Goal: Information Seeking & Learning: Find specific page/section

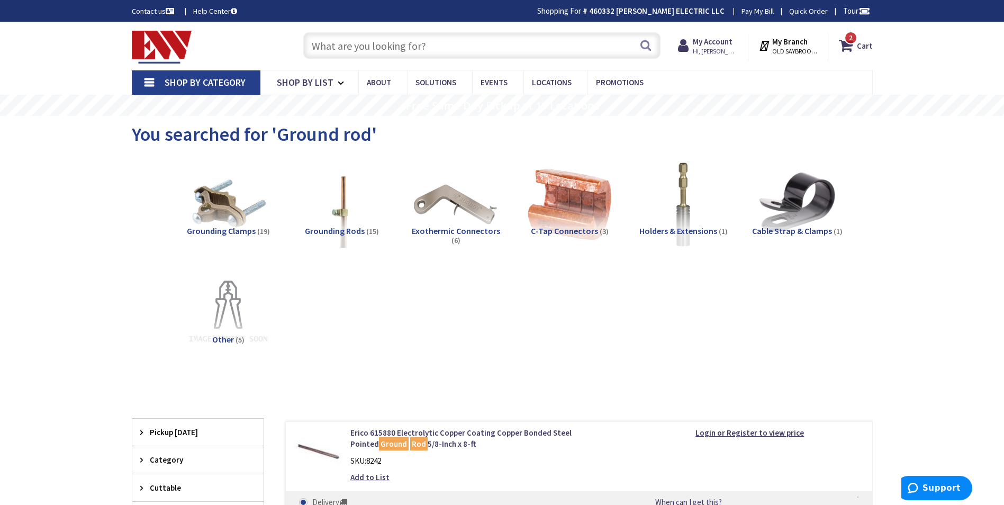
click at [401, 43] on input "text" at bounding box center [481, 45] width 357 height 26
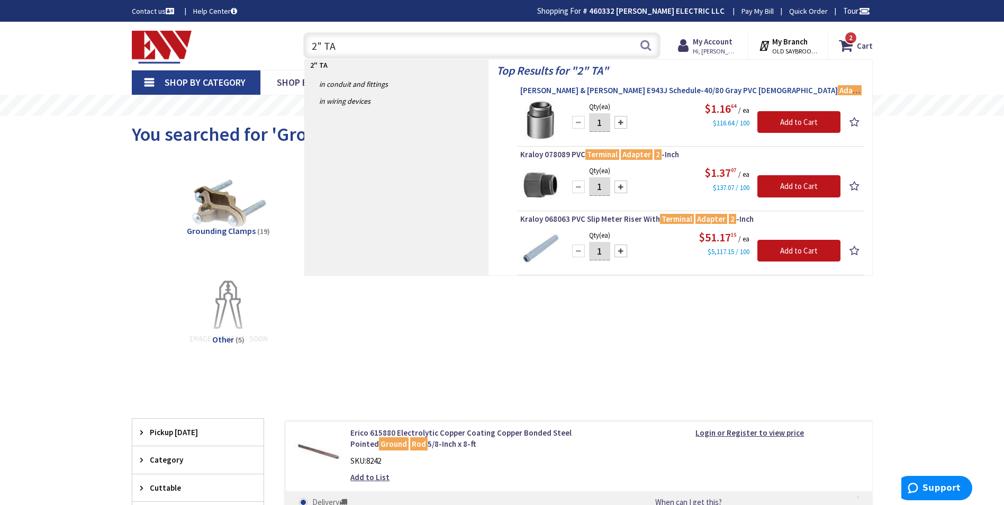
type input "2" TA"
click at [653, 88] on span "Thomas & Betts E943J Schedule-40/80 Gray PVC Male Adapter 2 -Inch Carlon®" at bounding box center [690, 90] width 341 height 11
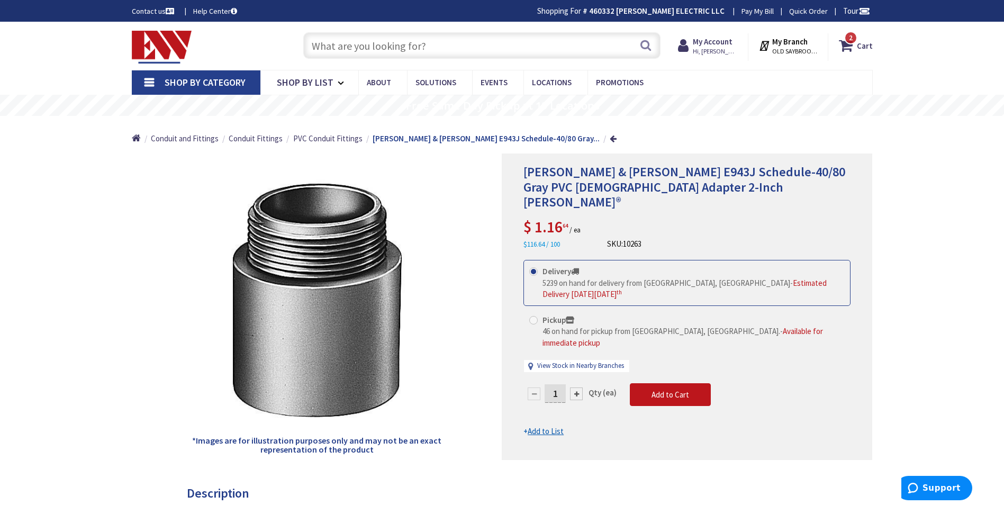
click at [394, 45] on input "text" at bounding box center [481, 45] width 357 height 26
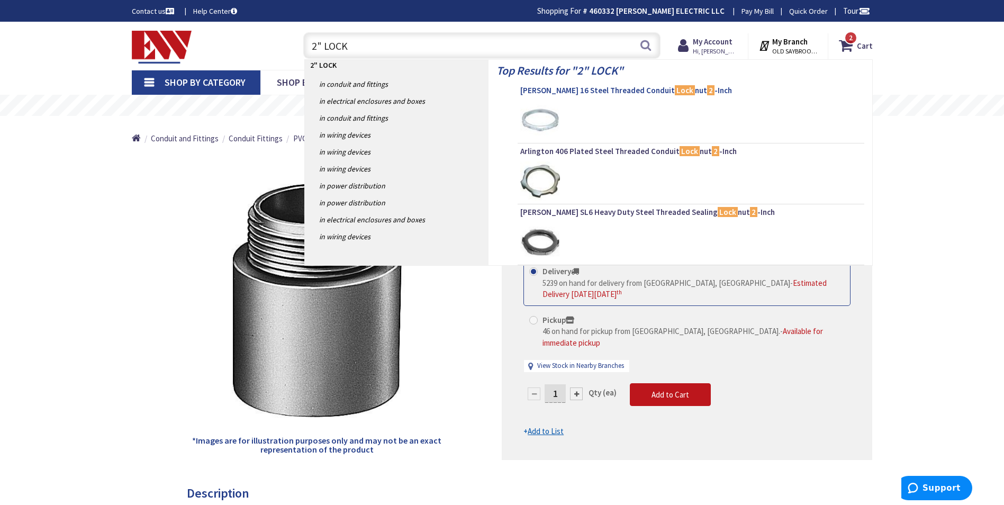
type input "2" LOCK"
click at [624, 93] on span "Crouse-Hinds 16 Steel Threaded Conduit Lock nut 2 -Inch" at bounding box center [690, 90] width 341 height 11
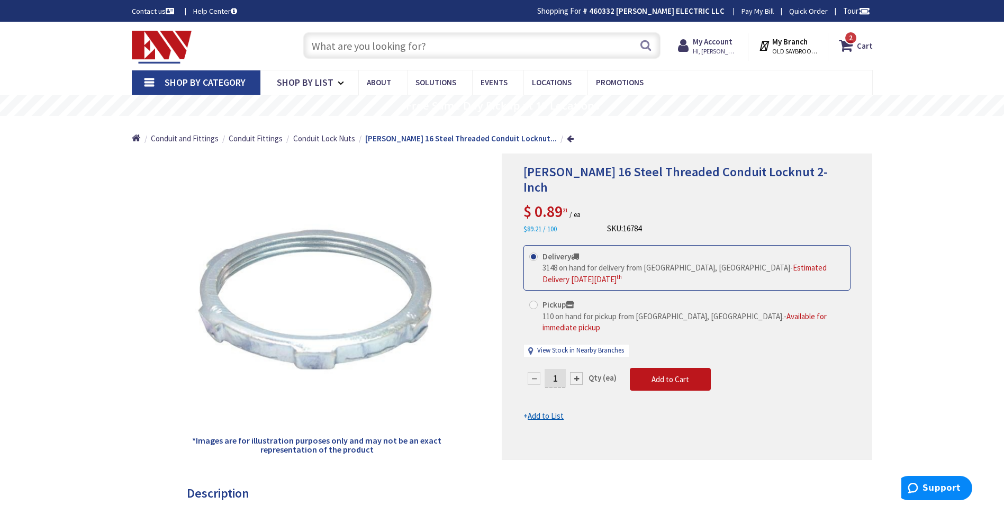
click at [403, 45] on input "text" at bounding box center [481, 45] width 357 height 26
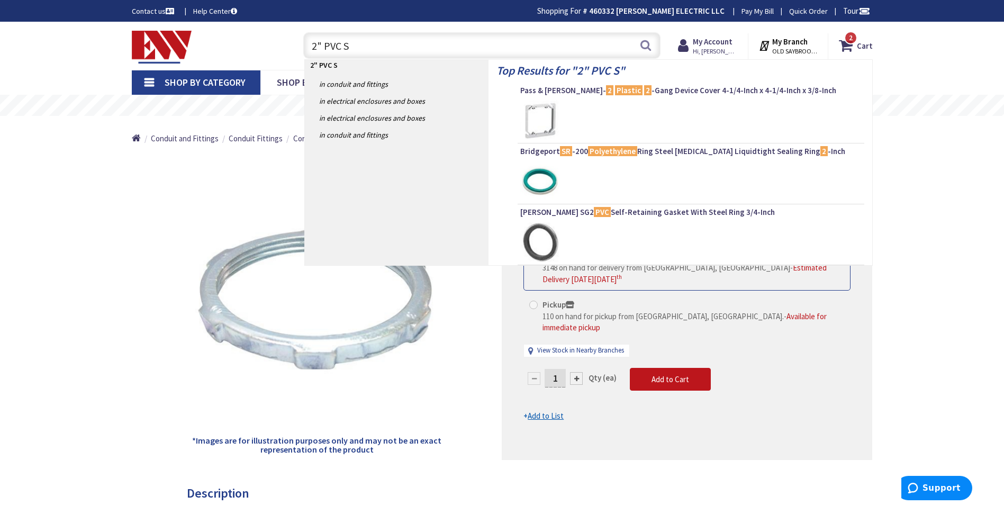
type input "2" PVC ST"
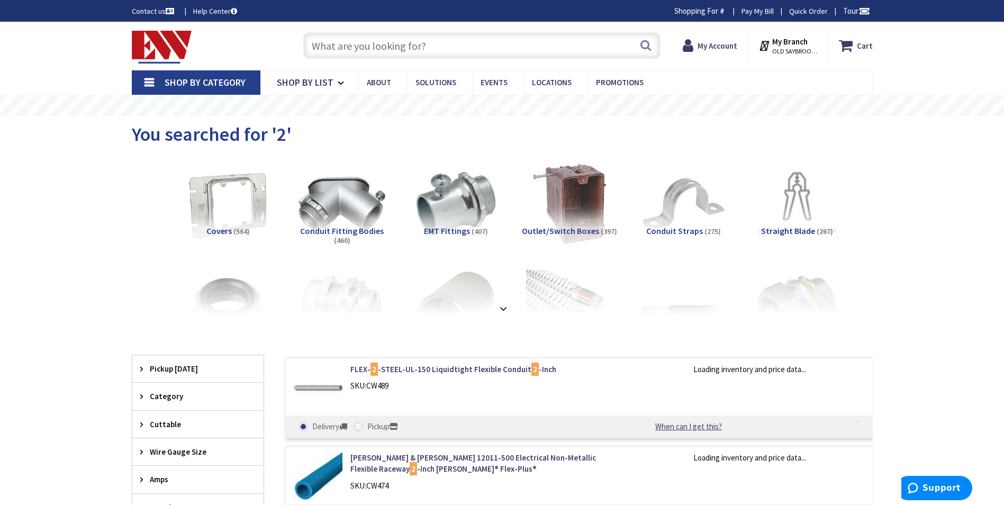
click at [403, 45] on input "text" at bounding box center [481, 45] width 357 height 26
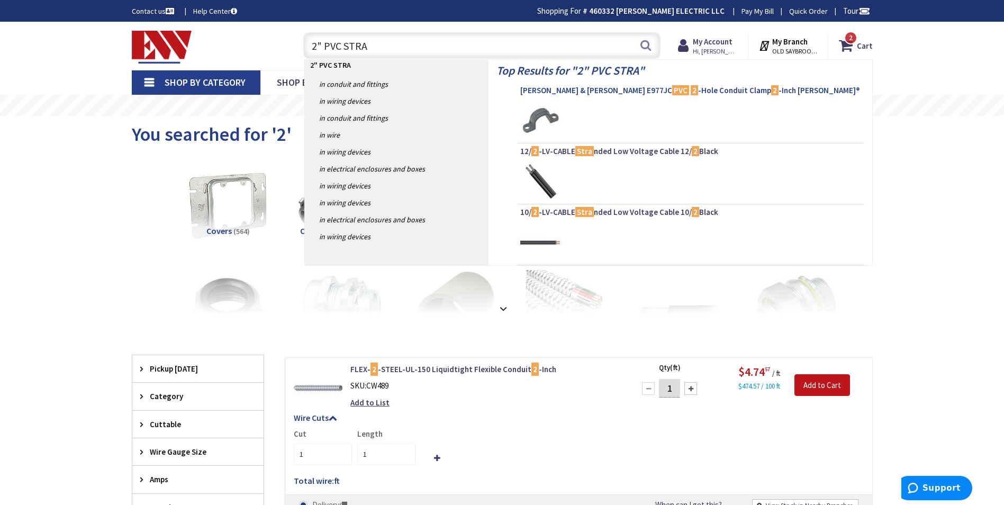
type input "2" PVC STRA"
click at [557, 95] on span "Thomas & Betts E977JC PVC 2 -Hole Conduit Clamp 2 -Inch Carlon®" at bounding box center [690, 90] width 341 height 11
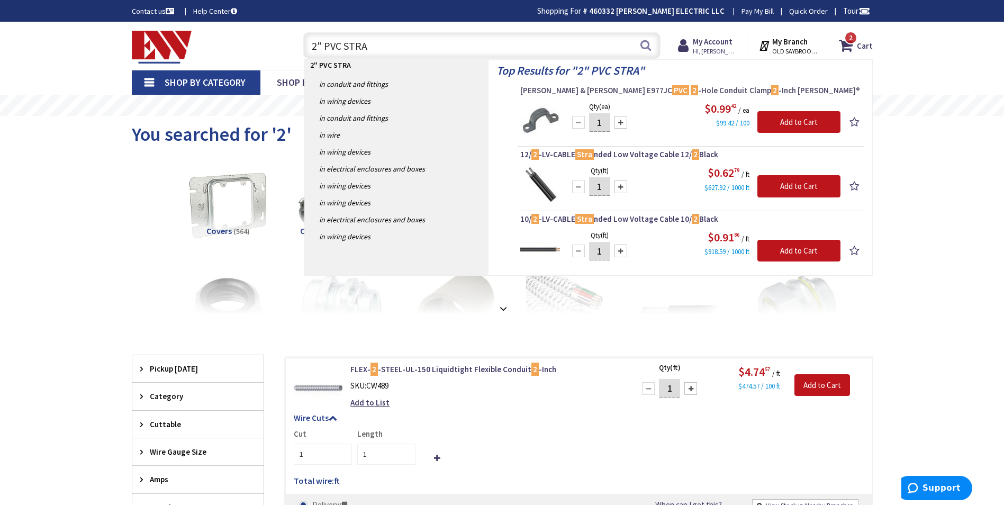
click at [553, 88] on span "Thomas & Betts E977JC PVC 2 -Hole Conduit Clamp 2 -Inch Carlon®" at bounding box center [690, 90] width 341 height 11
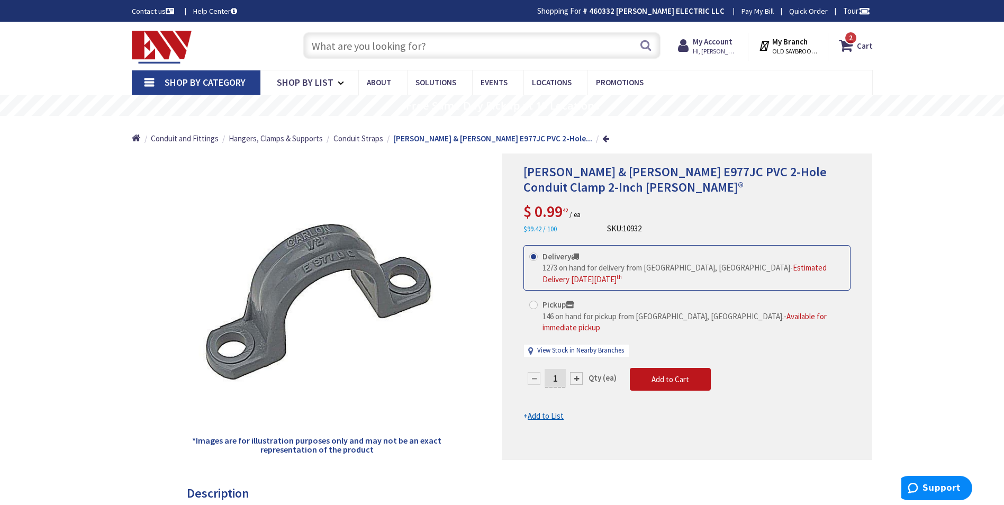
click at [361, 50] on input "text" at bounding box center [481, 45] width 357 height 26
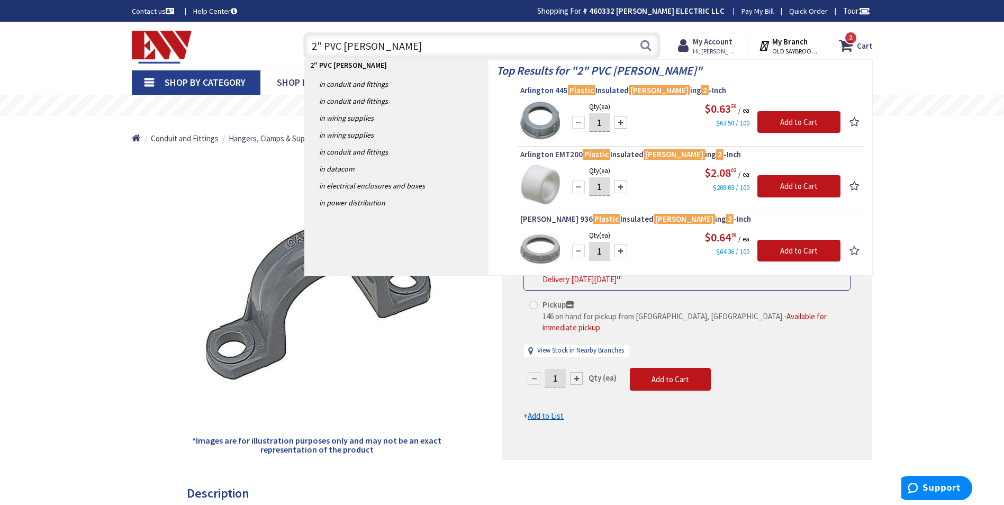
type input "2" PVC [PERSON_NAME]"
click at [534, 97] on link "Arlington 445 Plastic Insulated [PERSON_NAME] ing 2 -Inch" at bounding box center [690, 91] width 341 height 13
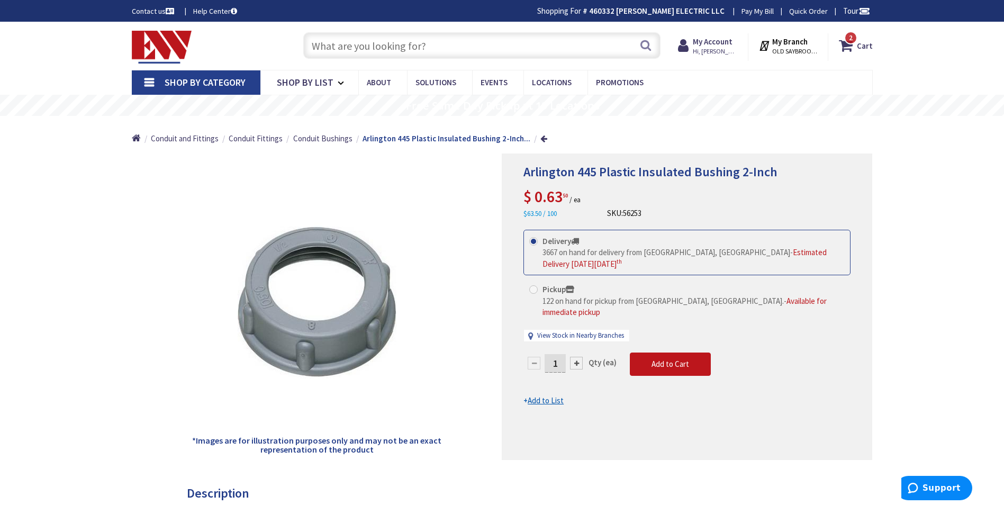
click at [428, 49] on input "text" at bounding box center [481, 45] width 357 height 26
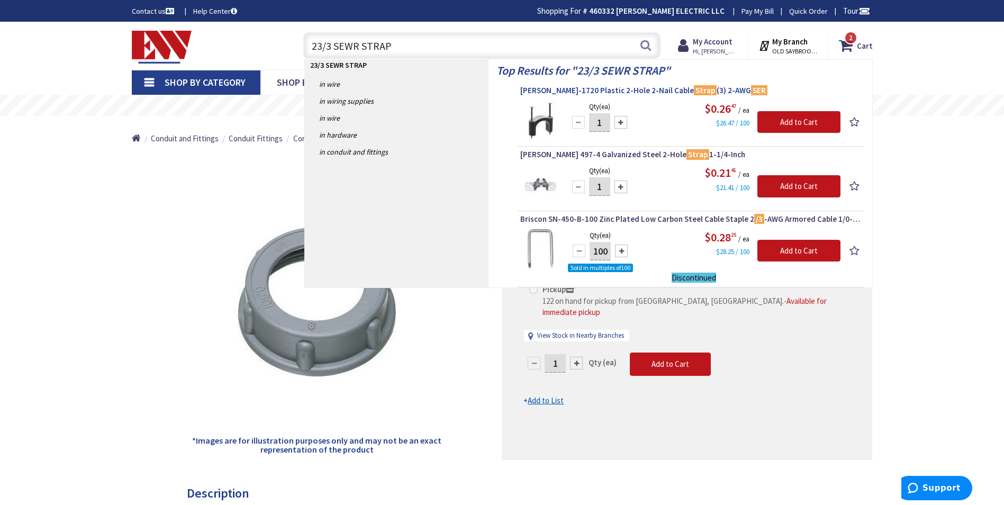
type input "23/3 SEWR STRAP"
click at [694, 92] on mark "Strap" at bounding box center [705, 90] width 23 height 13
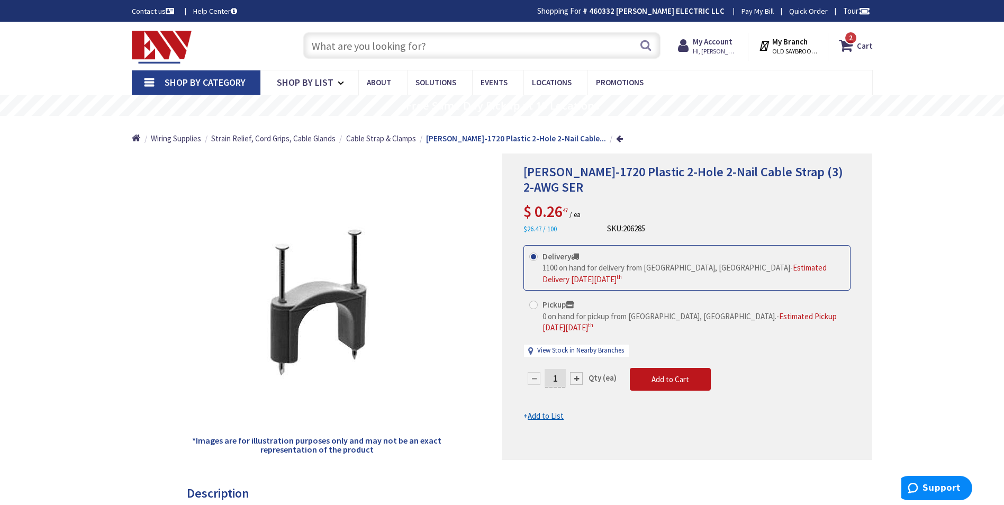
click at [479, 54] on input "text" at bounding box center [481, 45] width 357 height 26
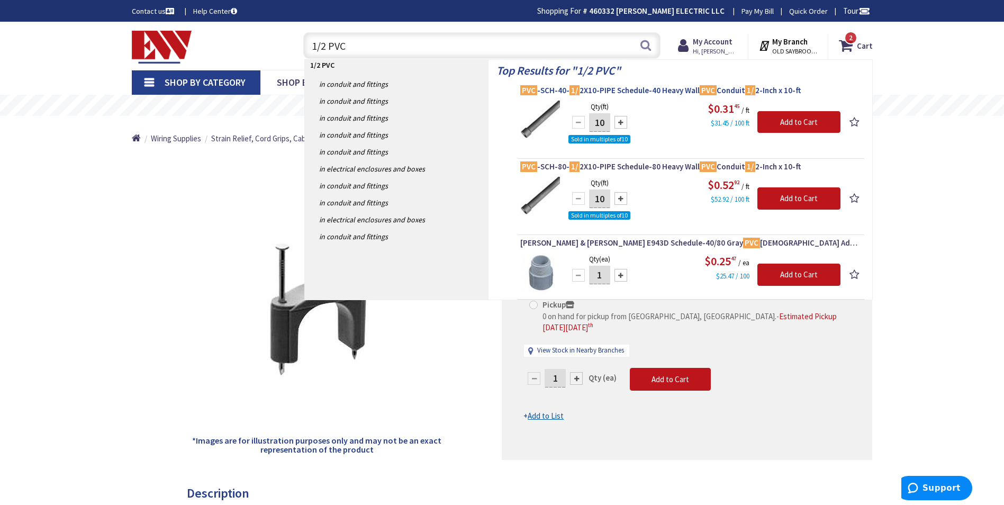
type input "1/2 PVC"
click at [640, 88] on span "PVC -SCH-40- 1/ 2X10-PIPE Schedule-40 Heavy Wall PVC Conduit 1/ 2-Inch x 10-ft" at bounding box center [690, 90] width 341 height 11
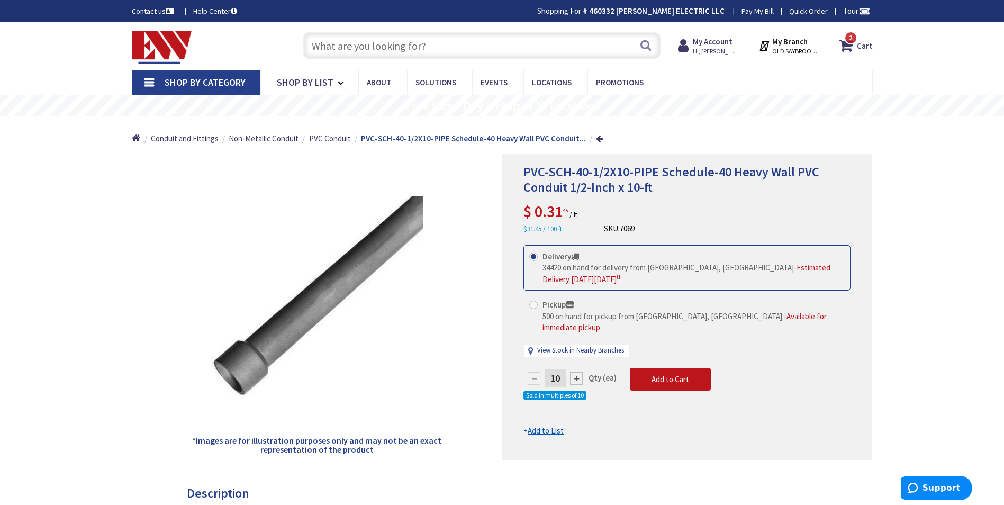
click at [339, 47] on input "text" at bounding box center [481, 45] width 357 height 26
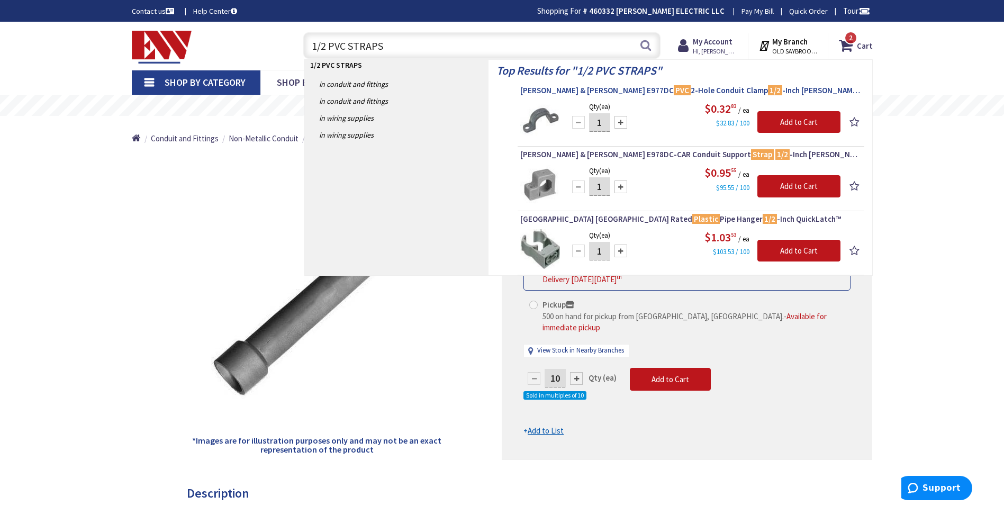
type input "1/2 PVC STRAPS"
click at [544, 90] on span "Thomas & Betts E977DC PVC 2-Hole Conduit Clamp 1/2 -Inch Carlon®" at bounding box center [690, 90] width 341 height 11
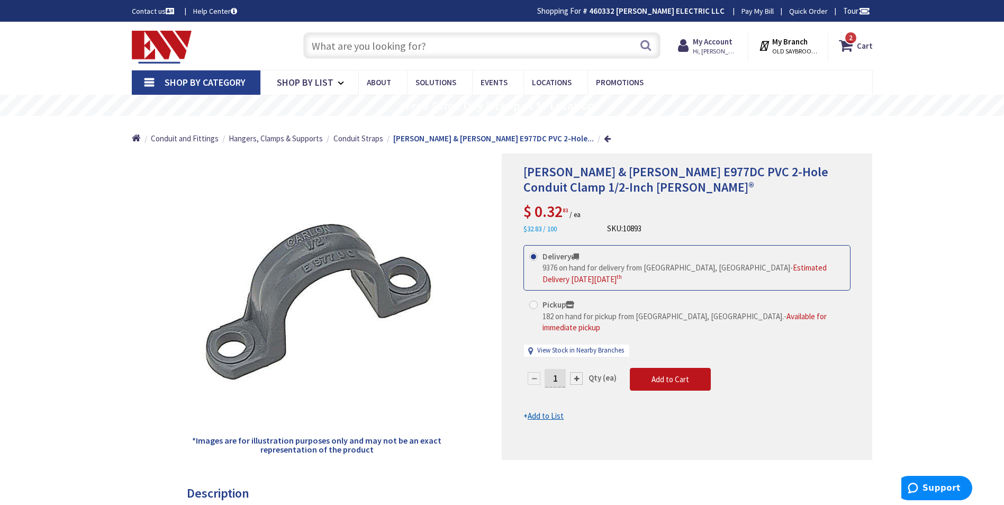
click at [414, 50] on input "text" at bounding box center [481, 45] width 357 height 26
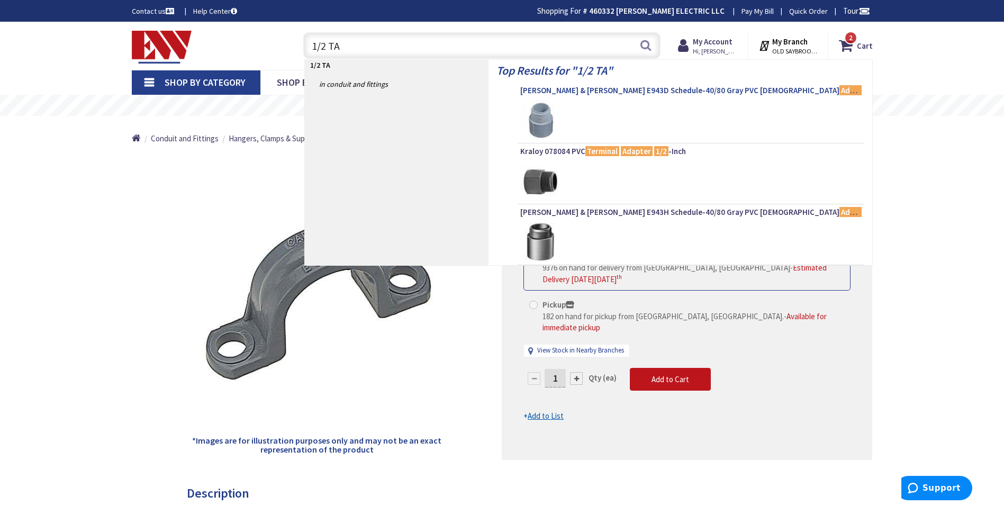
type input "1/2 TA"
click at [555, 97] on link "Thomas & Betts E943D Schedule-40/80 Gray PVC Male Adapter 1/2 -Inch Carlon®" at bounding box center [690, 91] width 341 height 13
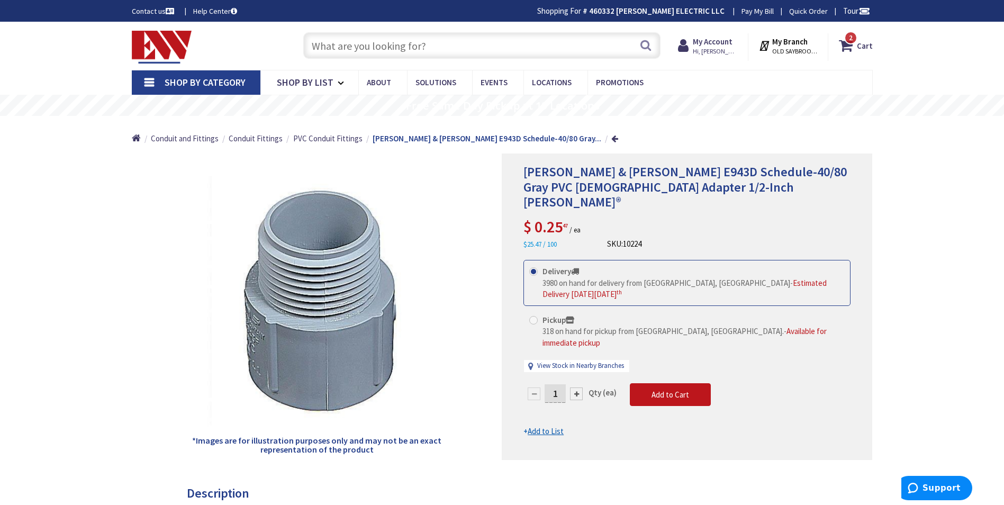
click at [368, 37] on input "text" at bounding box center [481, 45] width 357 height 26
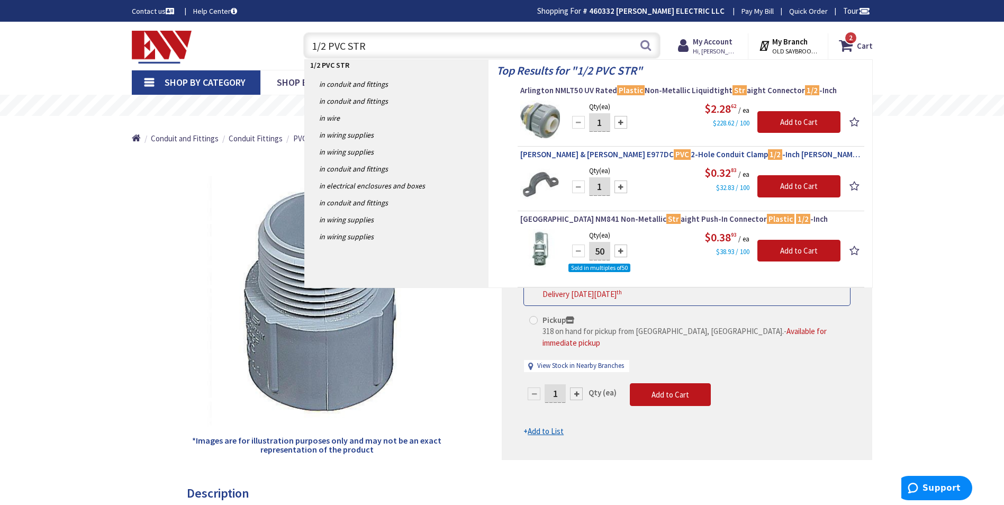
type input "1/2 PVC STR"
click at [574, 159] on span "Thomas & Betts E977DC PVC 2-Hole Conduit Clamp 1/2 -Inch Carlon®" at bounding box center [690, 154] width 341 height 11
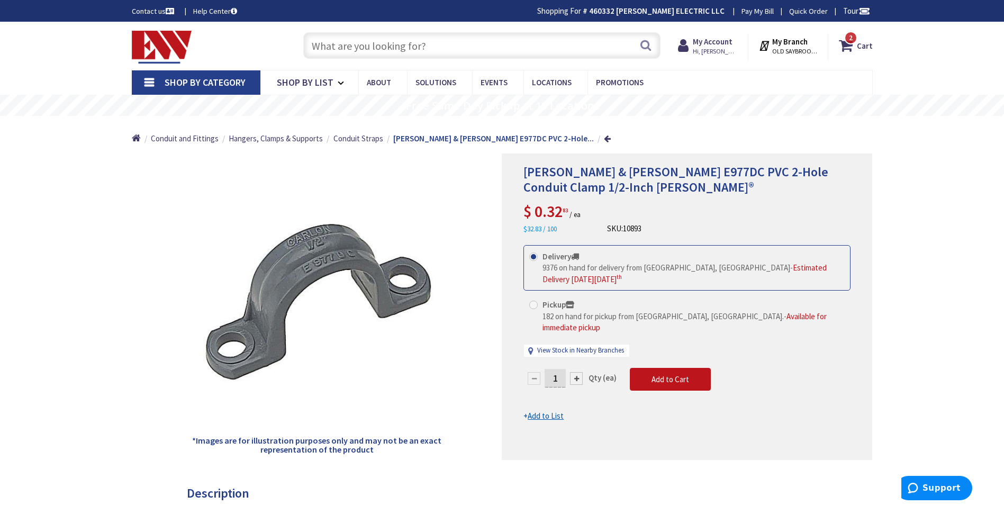
click at [336, 54] on input "text" at bounding box center [481, 45] width 357 height 26
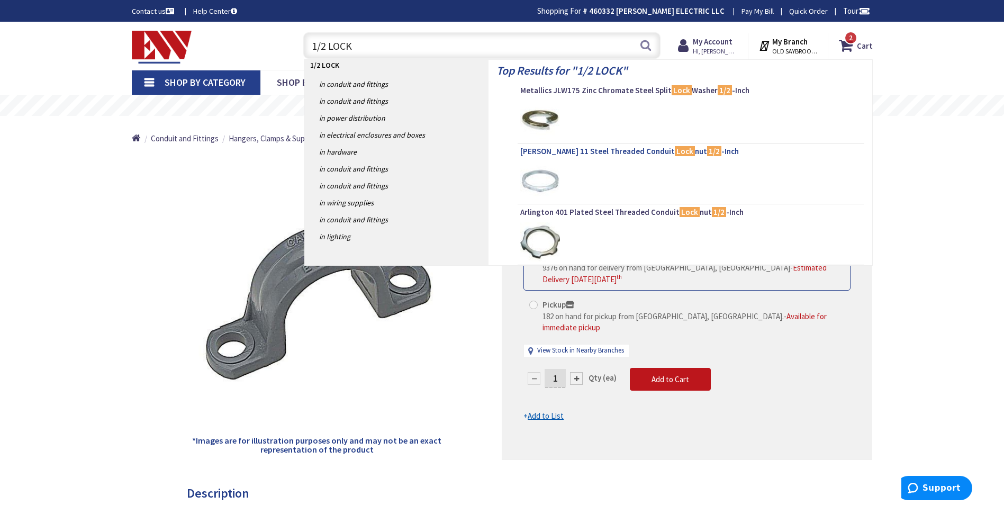
type input "1/2 LOCK"
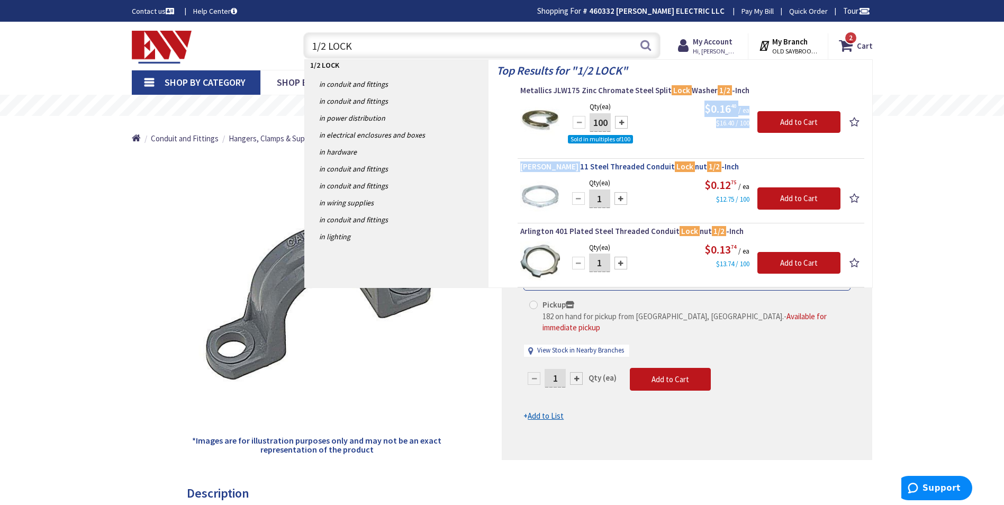
click at [571, 83] on ol "Metallics JLW175 Zinc Chromate Steel Split Lock Washer 1/2 -Inch Qty (ea) 100 S…" at bounding box center [680, 83] width 368 height 0
click at [571, 171] on span "[PERSON_NAME] 11 Steel Threaded Conduit Lock nut 1/2 -Inch" at bounding box center [690, 166] width 341 height 11
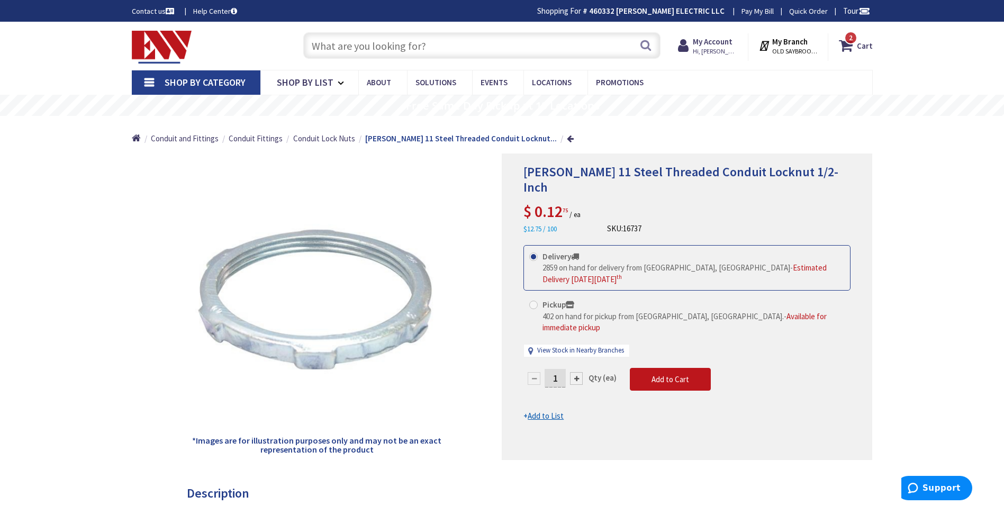
click at [351, 55] on input "text" at bounding box center [481, 45] width 357 height 26
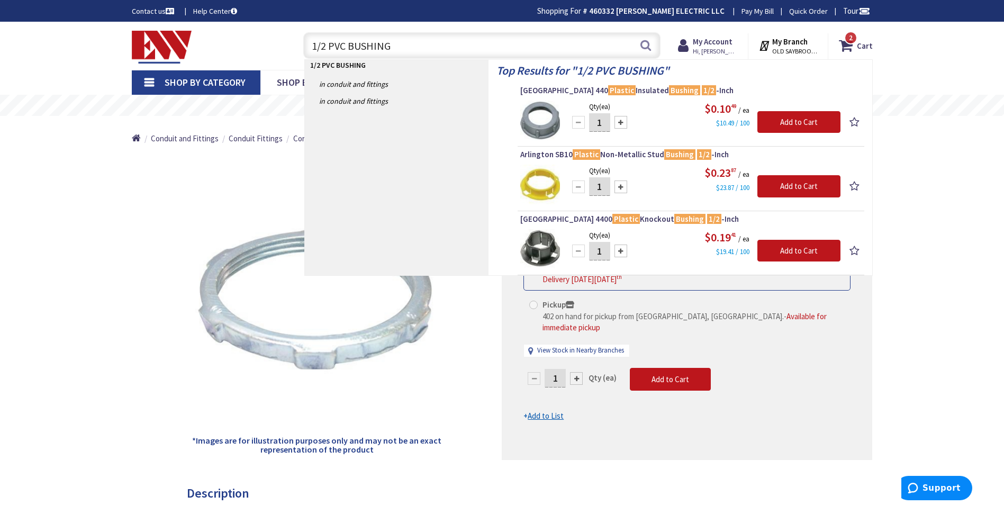
click at [357, 41] on input "1/2 PVC BUSHING" at bounding box center [481, 45] width 357 height 26
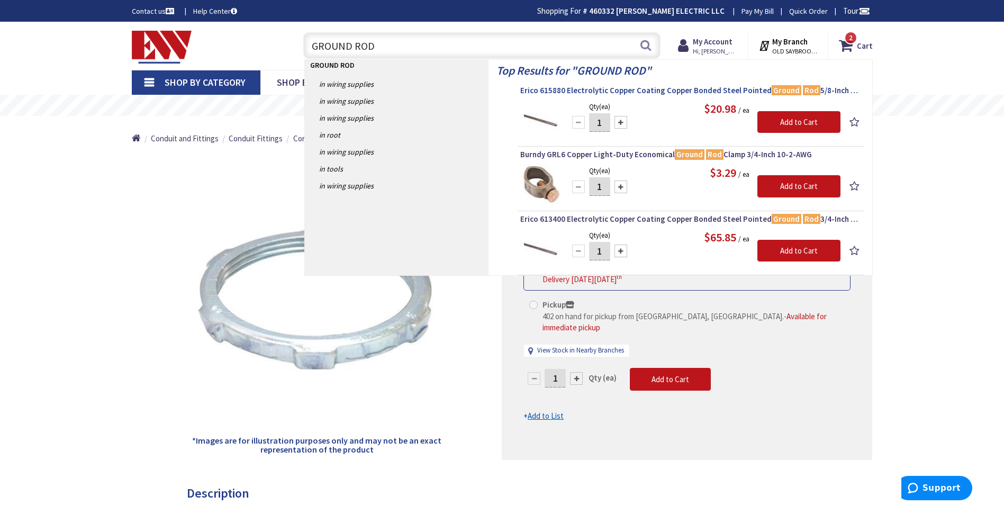
type input "GROUND ROD"
click at [556, 95] on span "Erico 615880 Electrolytic Copper Coating Copper Bonded Steel Pointed Ground Rod…" at bounding box center [690, 90] width 341 height 11
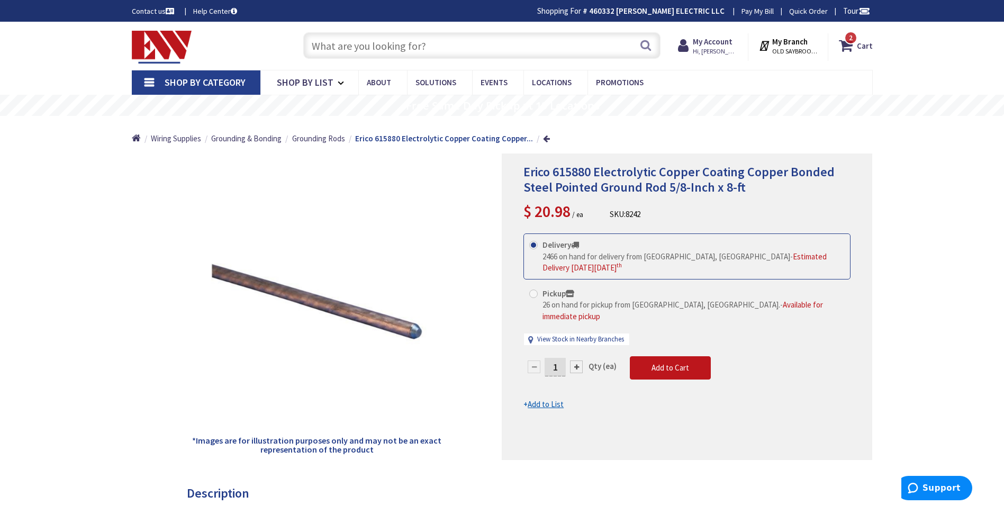
click at [460, 35] on input "text" at bounding box center [481, 45] width 357 height 26
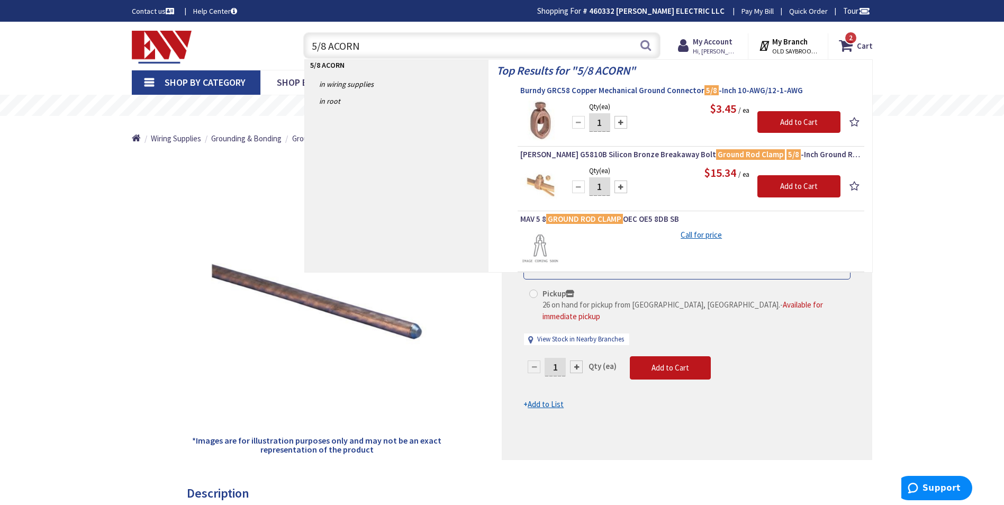
type input "5/8 ACORN"
click at [591, 89] on span "Burndy GRC58 Copper Mechanical Ground Connector 5/8 -Inch 10-AWG/12-1-AWG" at bounding box center [690, 90] width 341 height 11
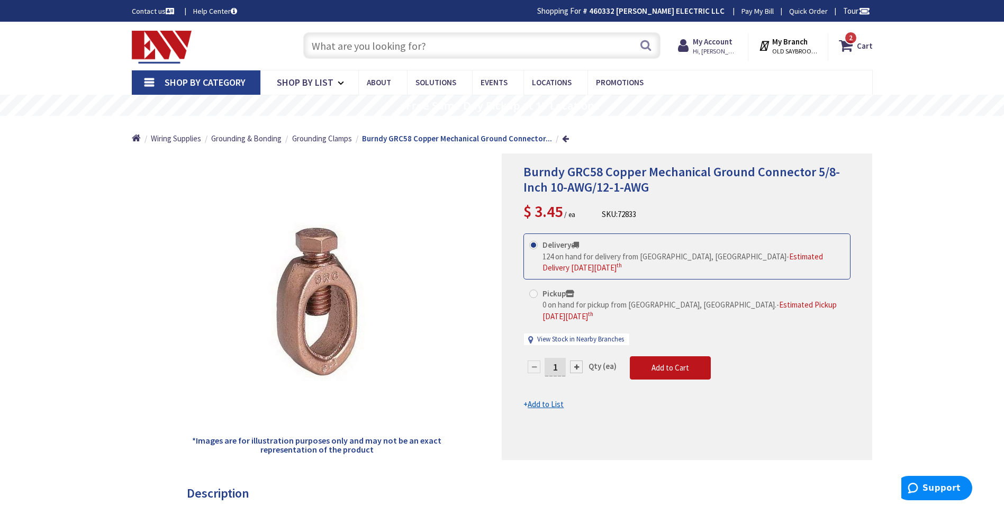
click at [462, 47] on input "text" at bounding box center [481, 45] width 357 height 26
click at [463, 47] on input "text" at bounding box center [481, 45] width 357 height 26
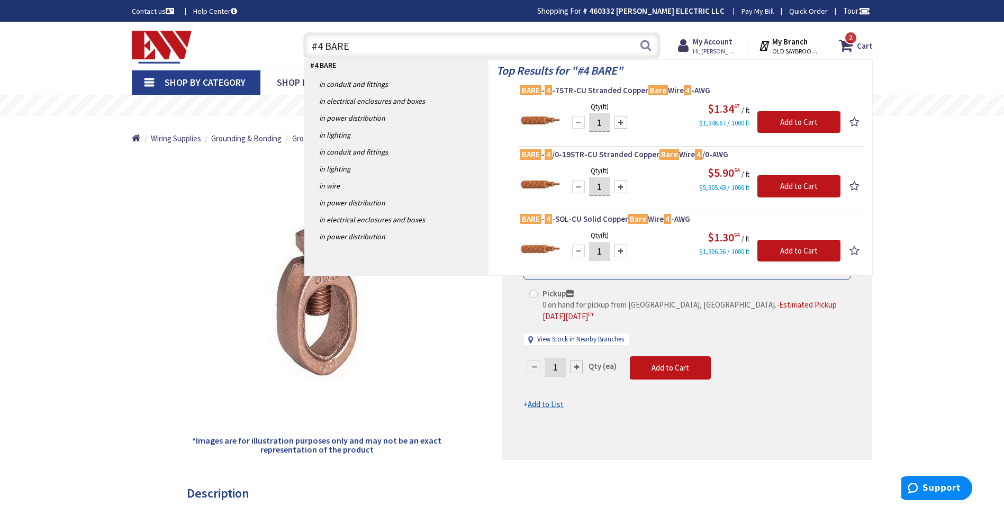
click at [336, 50] on input "#4 BARE" at bounding box center [481, 45] width 357 height 26
click at [349, 53] on input "#4 BARE" at bounding box center [481, 45] width 357 height 26
click at [348, 52] on input "#4 BARE" at bounding box center [481, 45] width 357 height 26
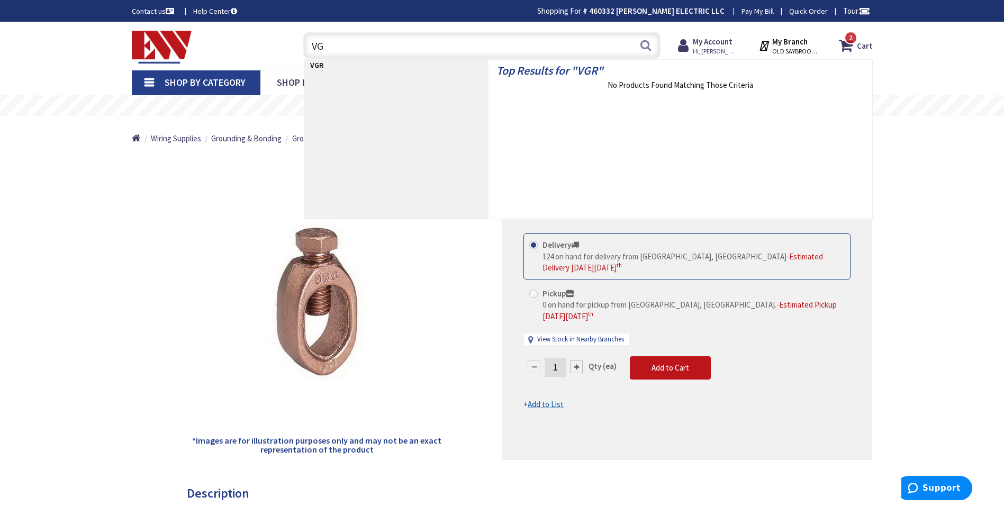
type input "V"
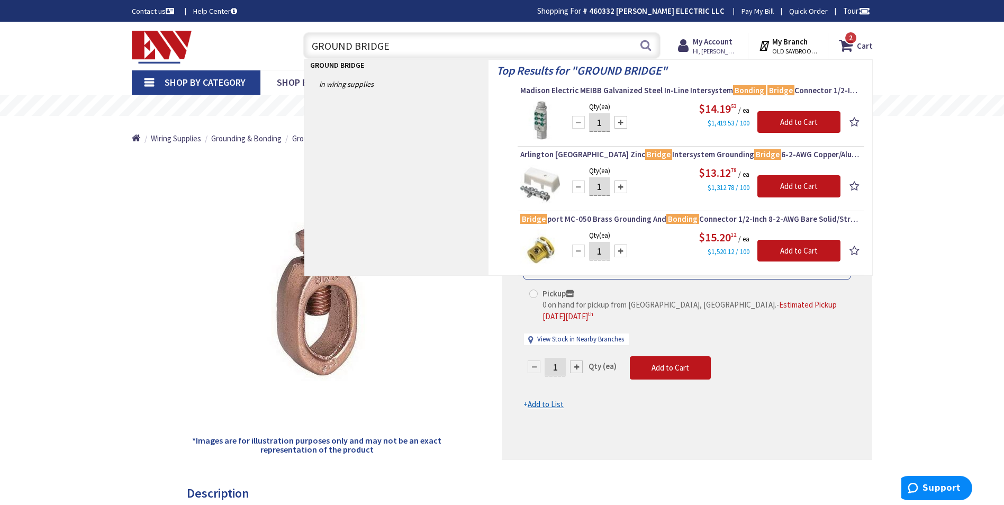
click at [422, 44] on input "GROUND BRIDGE" at bounding box center [481, 45] width 357 height 26
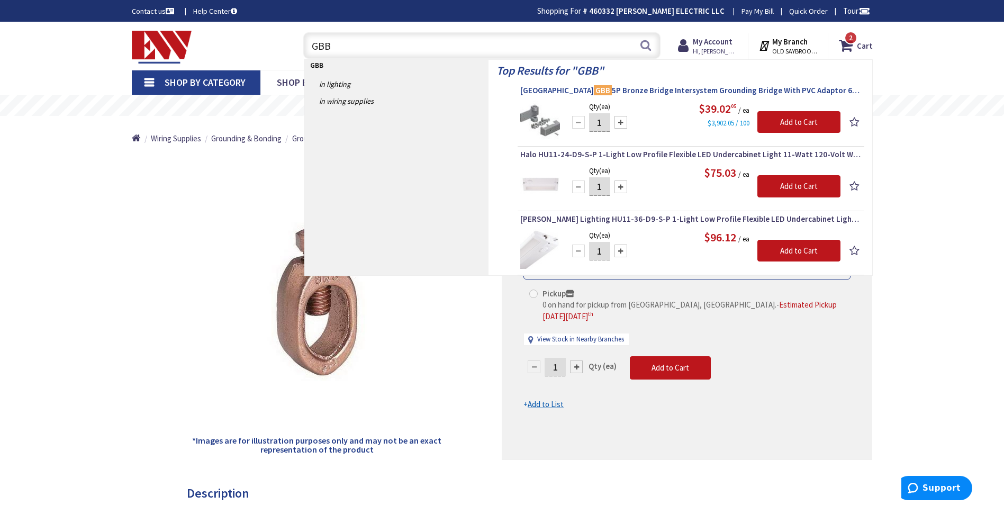
type input "GBB"
click at [617, 91] on span "Arlington GBB 5P Bronze Bridge Intersystem Grounding Bridge With PVC Adaptor 6-…" at bounding box center [690, 90] width 341 height 11
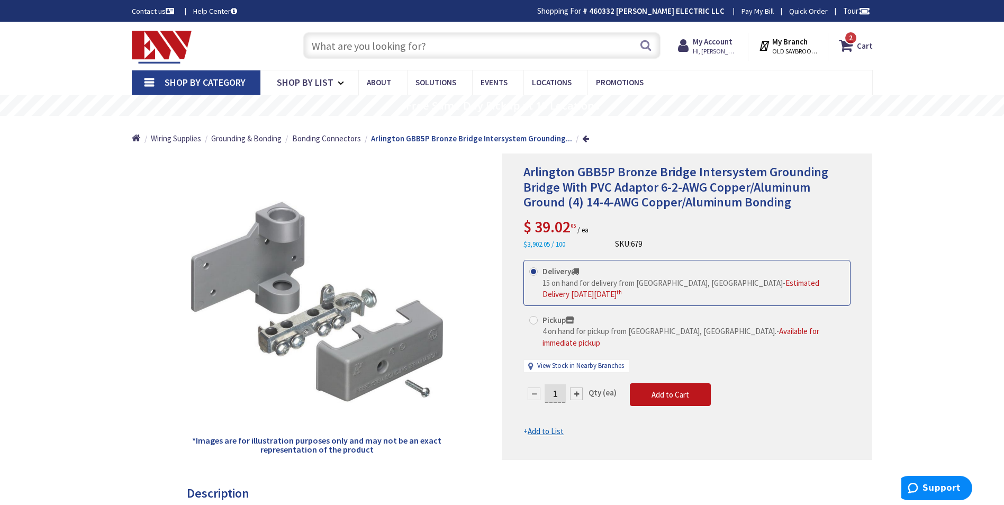
click at [475, 56] on input "text" at bounding box center [481, 45] width 357 height 26
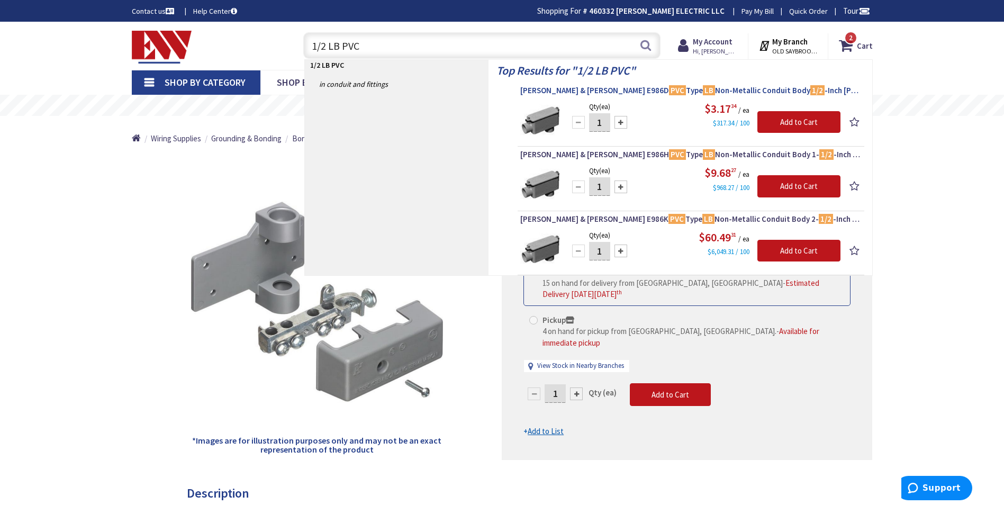
type input "1/2 LB PVC"
click at [549, 92] on span "[PERSON_NAME] & [PERSON_NAME] E986D PVC Type LB Non-Metallic Conduit Body 1/2 -…" at bounding box center [690, 90] width 341 height 11
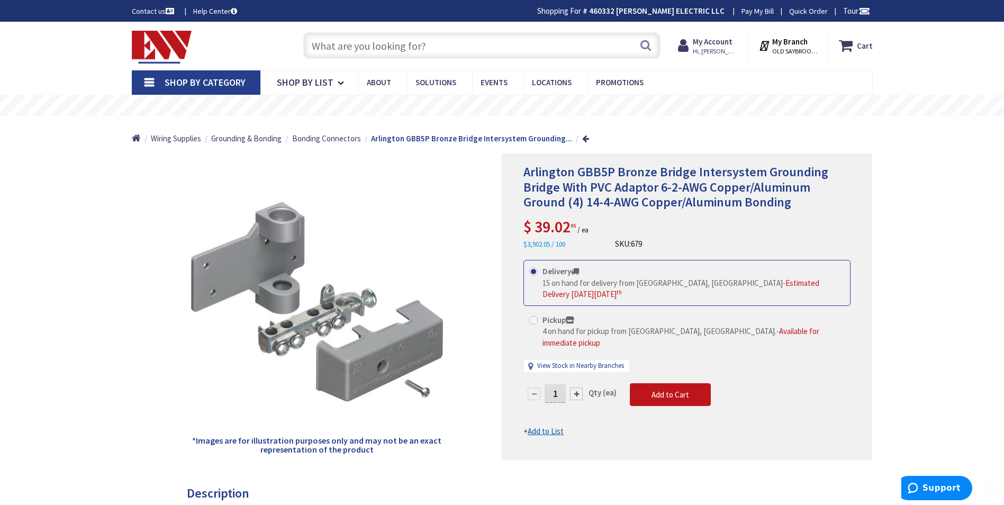
click at [339, 43] on input "text" at bounding box center [481, 45] width 357 height 26
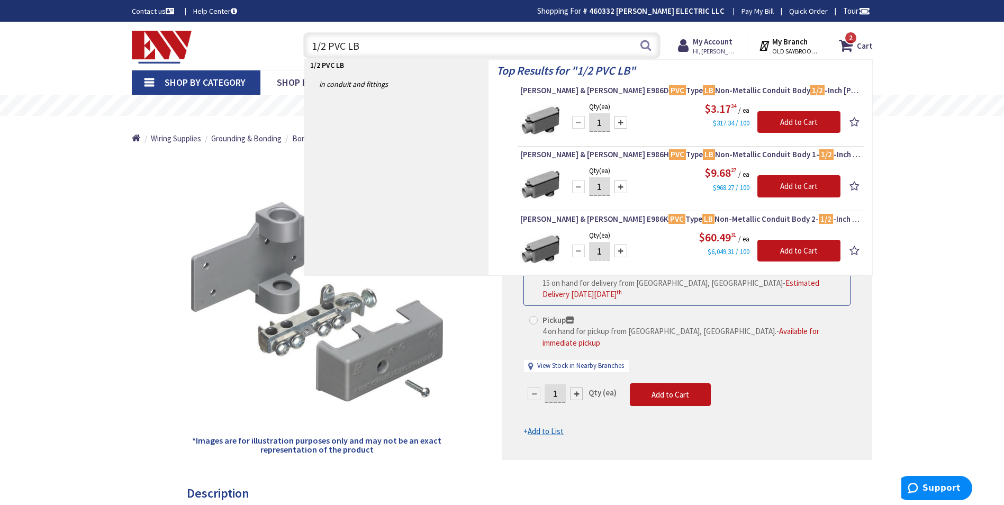
click at [359, 56] on input "1/2 PVC LB" at bounding box center [481, 45] width 357 height 26
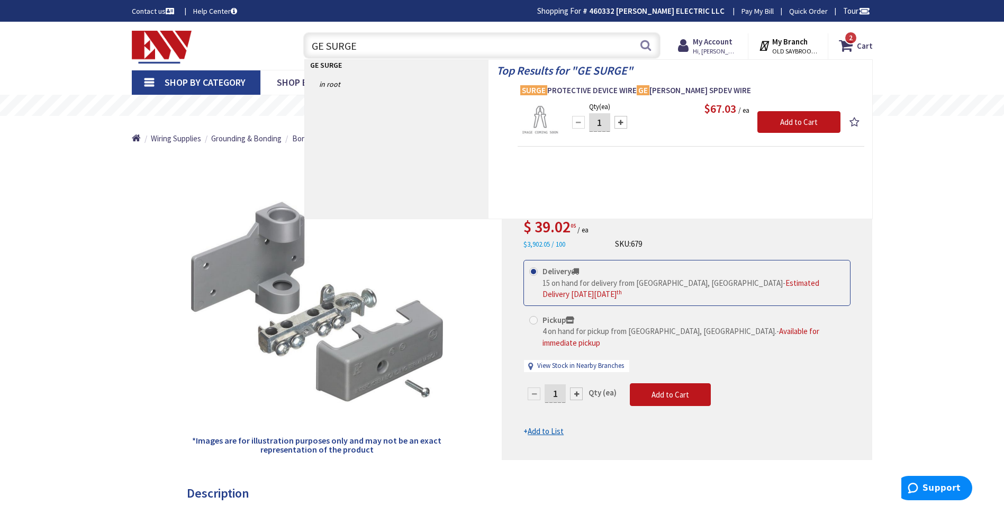
click at [381, 42] on input "GE SURGE" at bounding box center [481, 45] width 357 height 26
click at [381, 43] on input "GE SURGE" at bounding box center [481, 45] width 357 height 26
paste input "THQLSURGE2"
type input "THQLSURGE2"
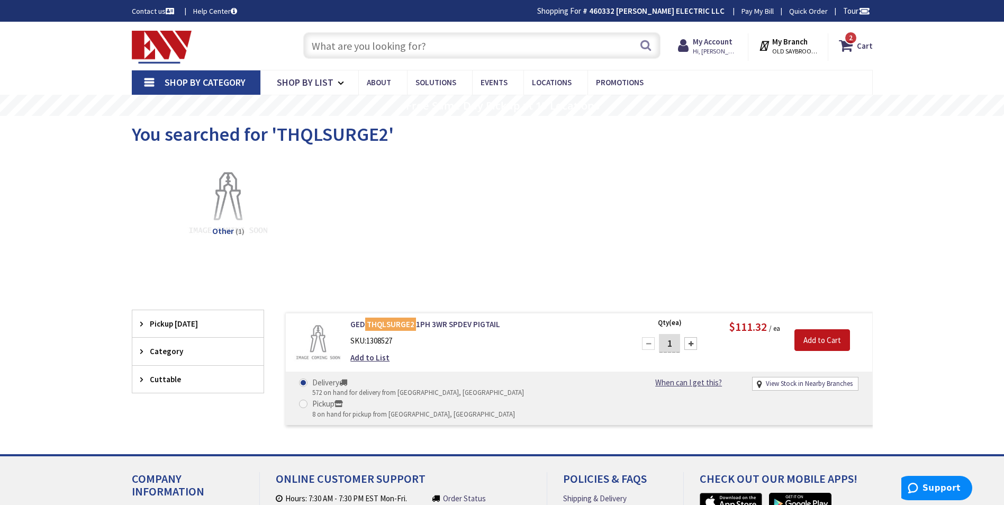
click at [361, 55] on input "text" at bounding box center [481, 45] width 357 height 26
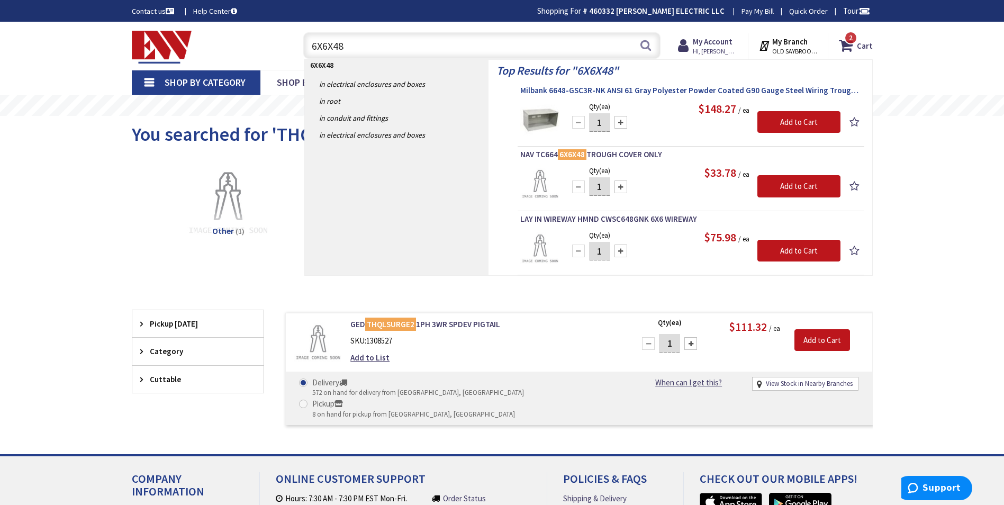
type input "6X6X48"
click at [655, 86] on span "Milbank 6648-GSC3R-NK ANSI 61 Gray Polyester Powder Coated G90 Gauge Steel Wiri…" at bounding box center [690, 90] width 341 height 11
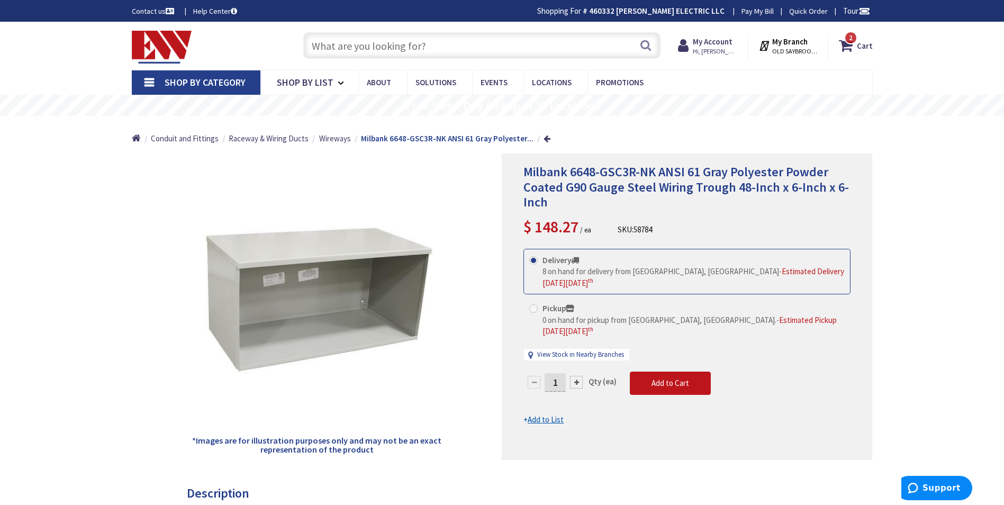
click at [450, 42] on input "text" at bounding box center [481, 45] width 357 height 26
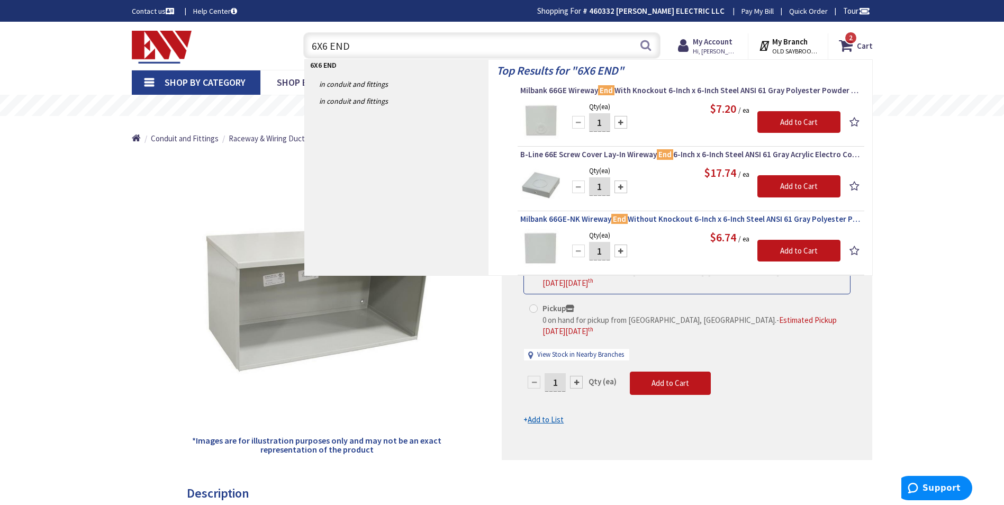
type input "6X6 END"
click at [631, 221] on span "Milbank 66GE-NK Wireway End Without Knockout 6-Inch x 6-Inch Steel ANSI 61 Gray…" at bounding box center [690, 219] width 341 height 11
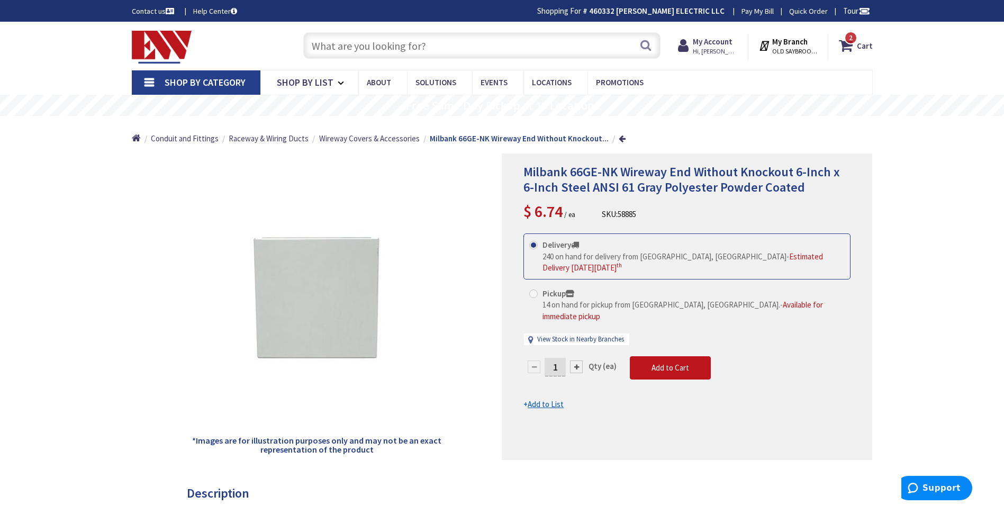
click at [447, 50] on input "text" at bounding box center [481, 45] width 357 height 26
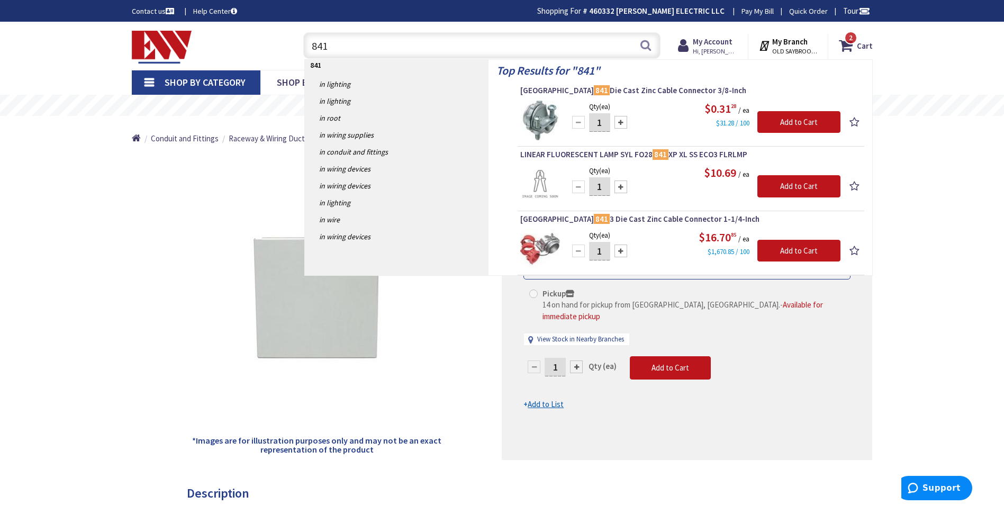
click at [390, 61] on p "841" at bounding box center [397, 65] width 184 height 11
click at [390, 51] on input "841" at bounding box center [481, 45] width 357 height 26
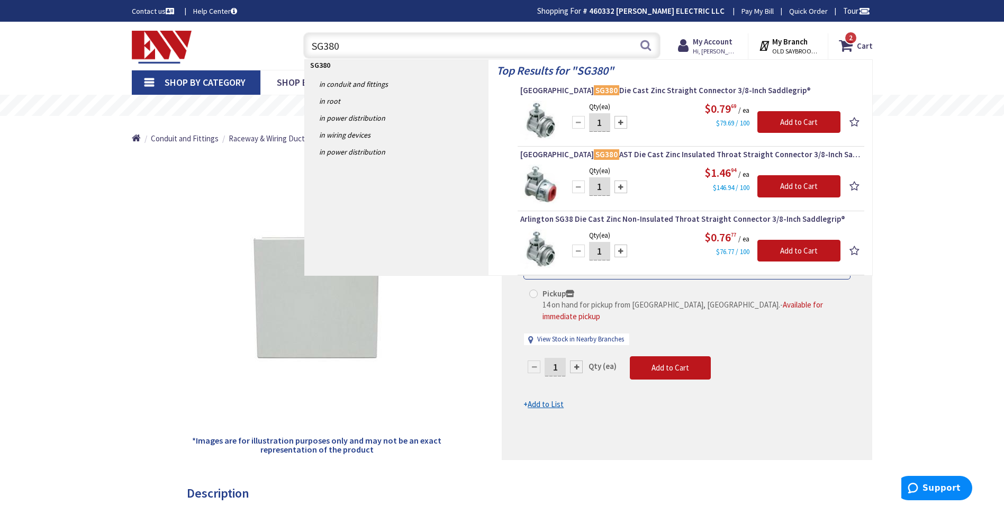
click at [375, 50] on input "SG380" at bounding box center [481, 45] width 357 height 26
click at [374, 50] on input "SG380" at bounding box center [481, 45] width 357 height 26
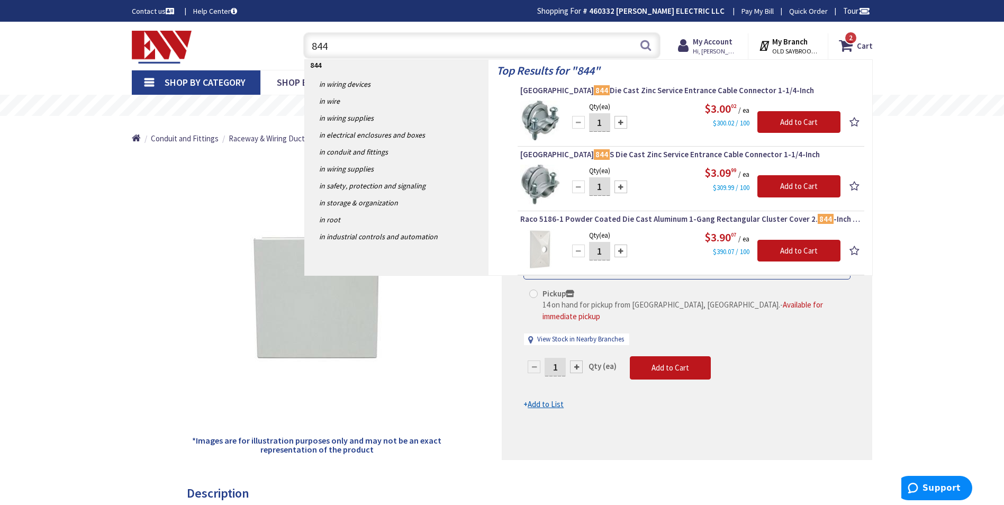
click at [341, 44] on input "844" at bounding box center [481, 45] width 357 height 26
click at [340, 47] on input "844" at bounding box center [481, 45] width 357 height 26
click at [342, 49] on input "844" at bounding box center [481, 45] width 357 height 26
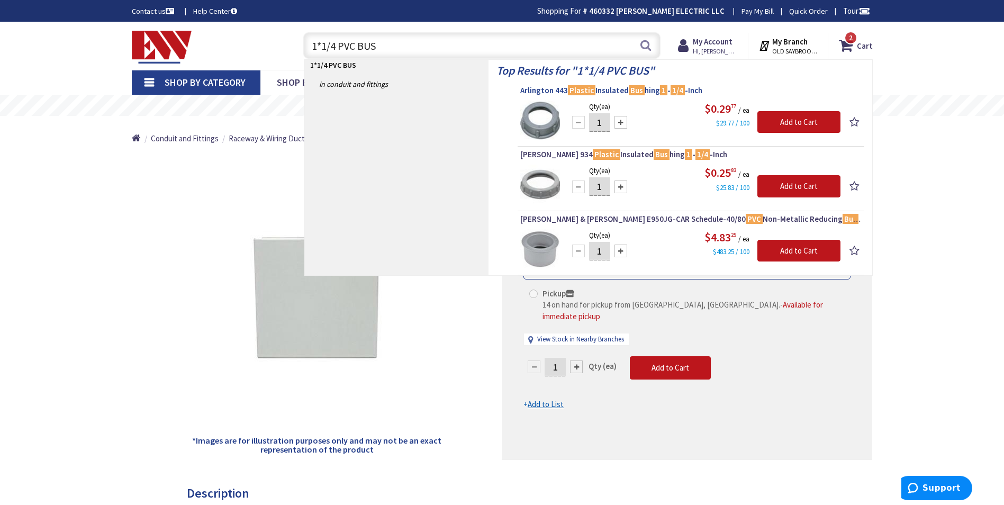
type input "1*1/4 PVC BUS"
click at [585, 91] on mark "Plastic" at bounding box center [582, 90] width 28 height 13
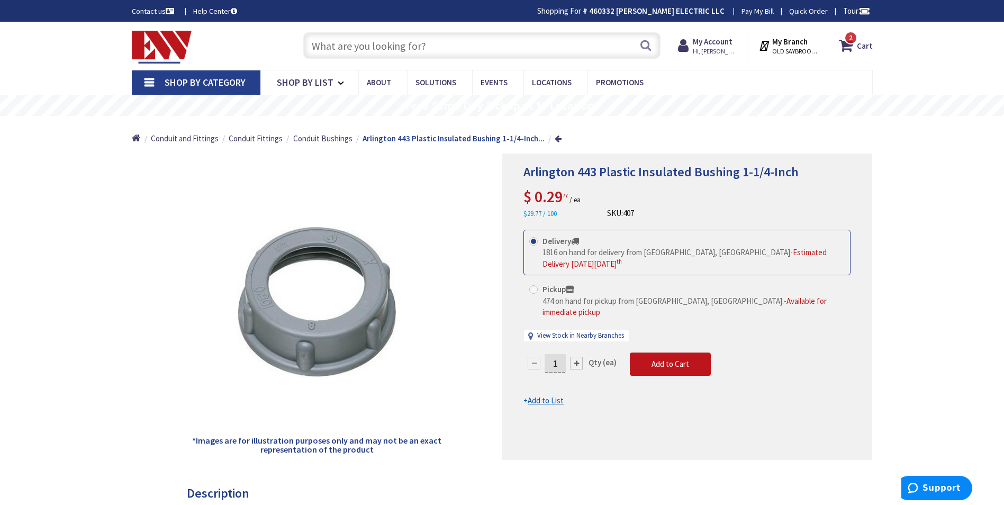
click at [455, 49] on input "text" at bounding box center [481, 45] width 357 height 26
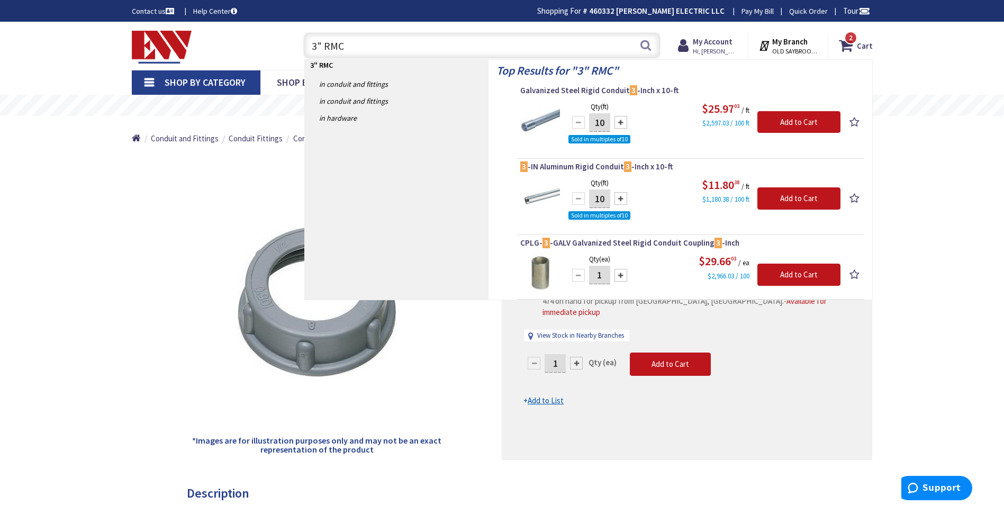
click at [361, 50] on input "3" RMC" at bounding box center [481, 45] width 357 height 26
type input "3"
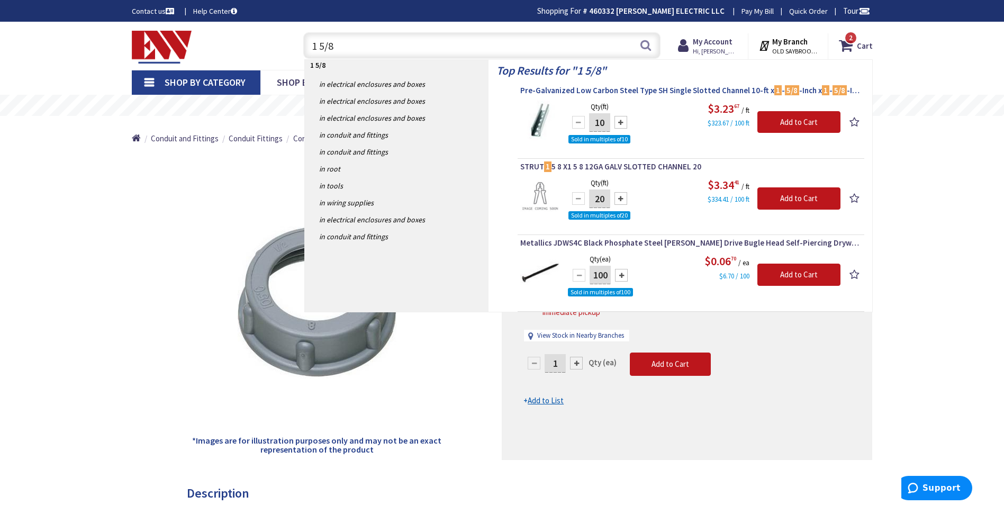
type input "1 5/8"
click at [673, 93] on span "Pre-Galvanized Low Carbon Steel Type SH Single Slotted Channel 10-ft x 1 - 5/8 …" at bounding box center [690, 90] width 341 height 11
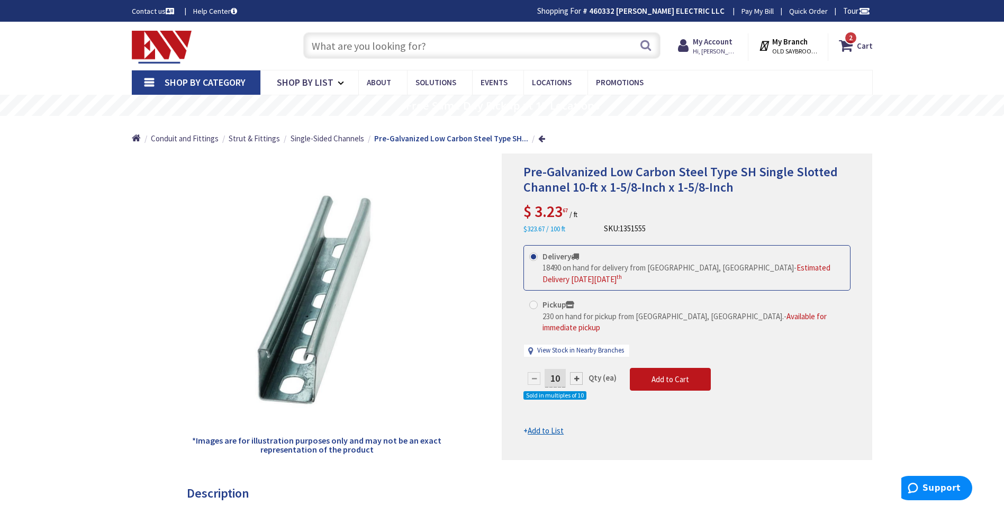
click at [373, 51] on input "text" at bounding box center [481, 45] width 357 height 26
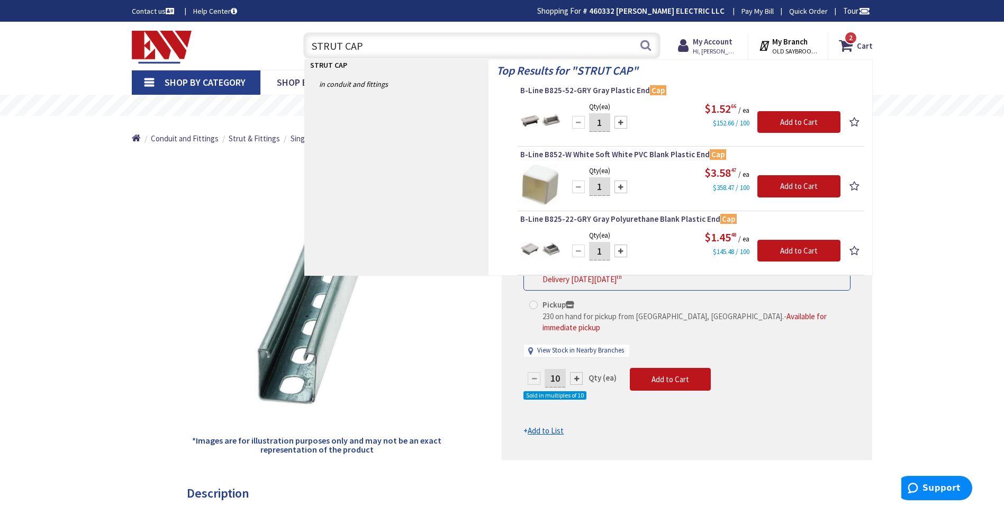
type input "STRUT CAP"
click at [568, 164] on div "B-Line B852-W White Soft White PVC Blank Plastic End Cap" at bounding box center [690, 156] width 341 height 15
click at [577, 155] on span "B-Line B852-W White Soft White PVC Blank Plastic End Cap" at bounding box center [690, 154] width 341 height 11
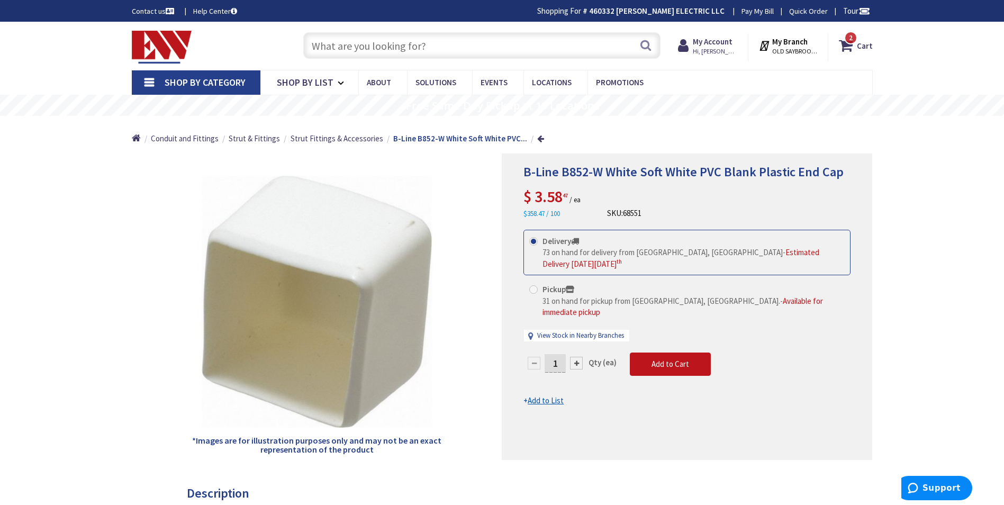
click at [363, 48] on input "text" at bounding box center [481, 45] width 357 height 26
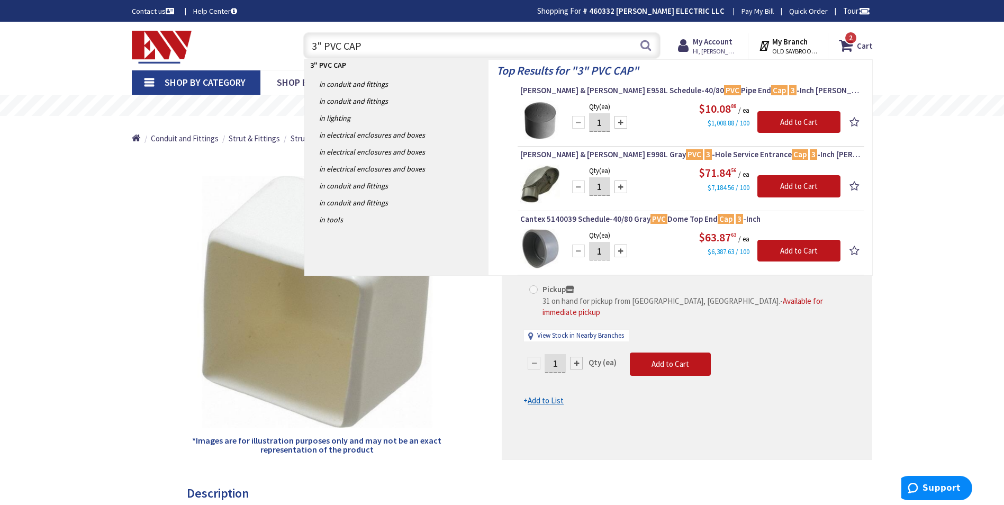
click at [317, 46] on input "3" PVC CAP" at bounding box center [481, 45] width 357 height 26
click at [324, 42] on input "3" PVC CAP" at bounding box center [481, 45] width 357 height 26
paste input "768HDG"
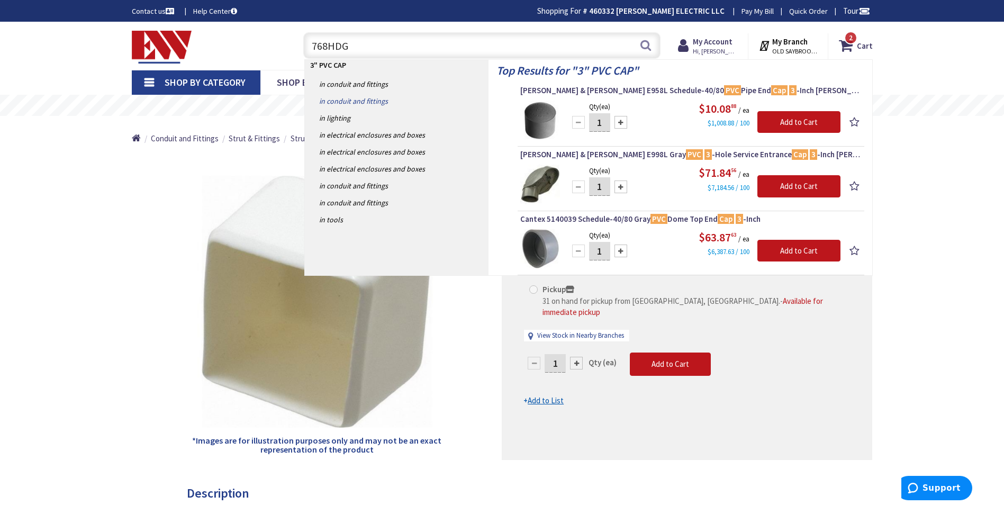
type input "768HDG\"
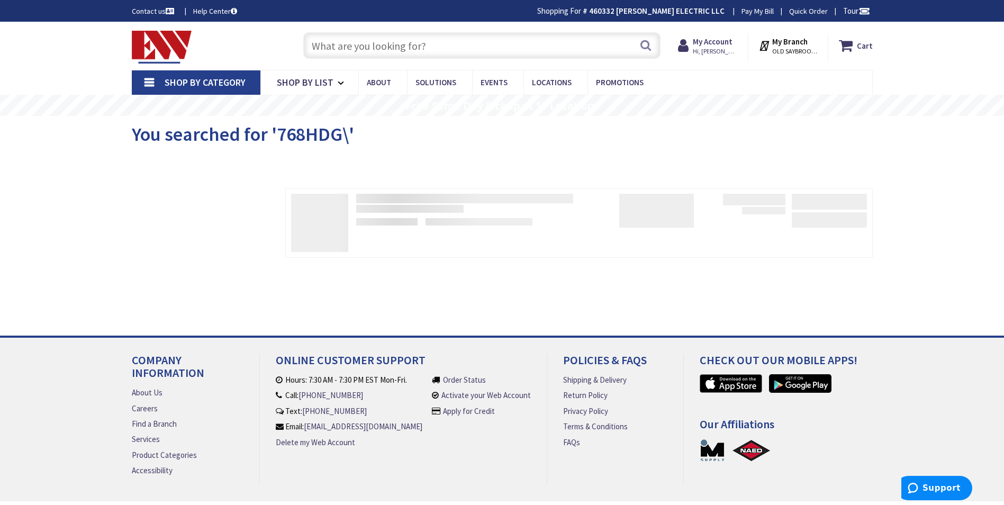
type input "768HDG"
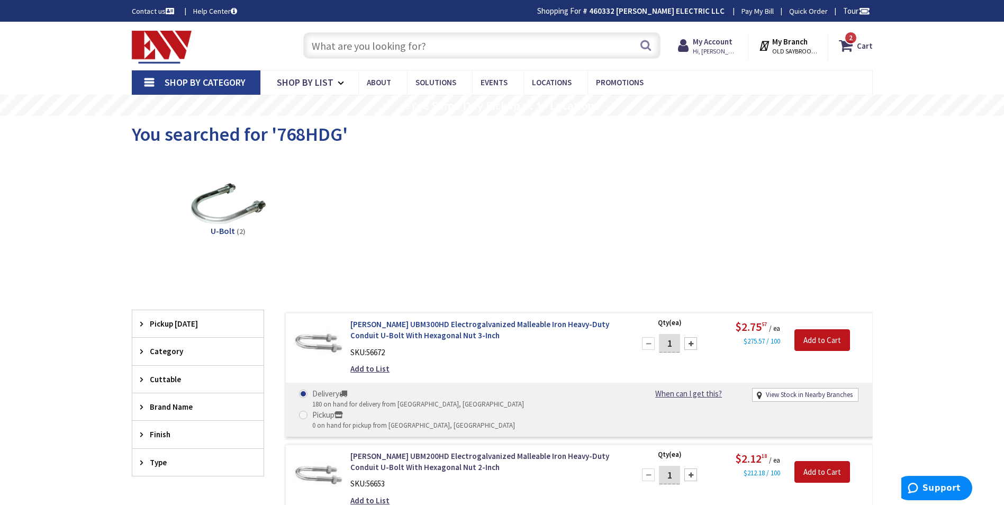
scroll to position [106, 0]
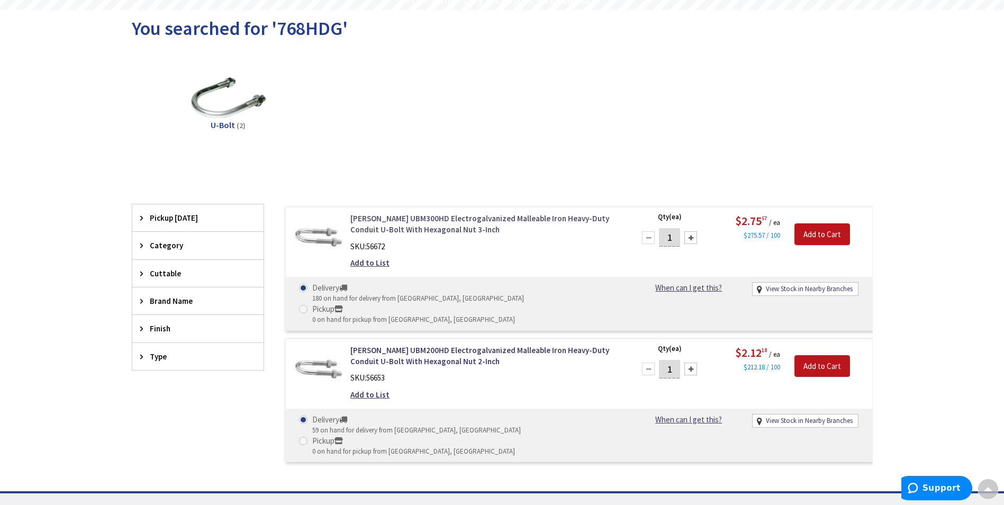
click at [421, 231] on link "[PERSON_NAME] UBM300HD Electrogalvanized Malleable Iron Heavy-Duty Conduit U-Bo…" at bounding box center [484, 224] width 269 height 23
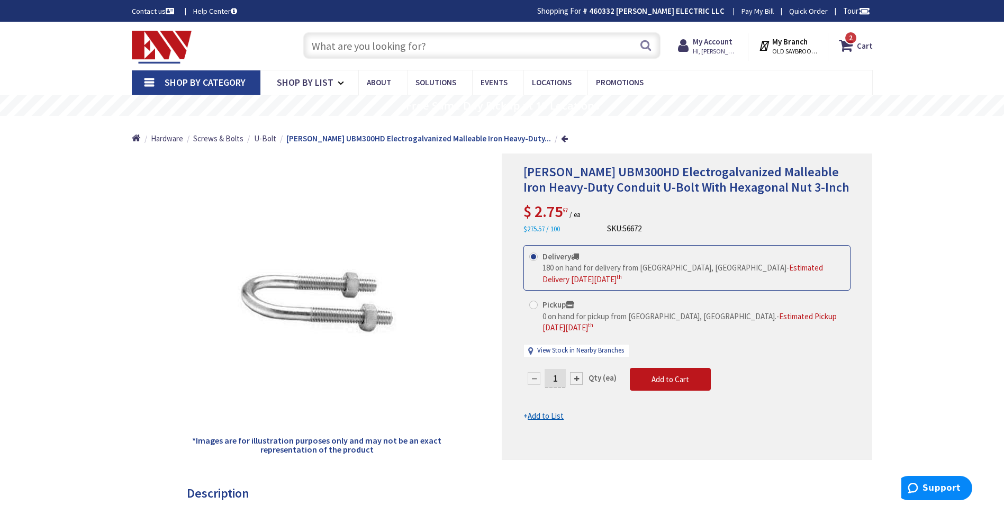
click at [341, 53] on input "text" at bounding box center [481, 45] width 357 height 26
paste input "TLM2412CCUP"
type input "TLM2412CCUP"
click at [652, 48] on button "Search" at bounding box center [646, 45] width 14 height 24
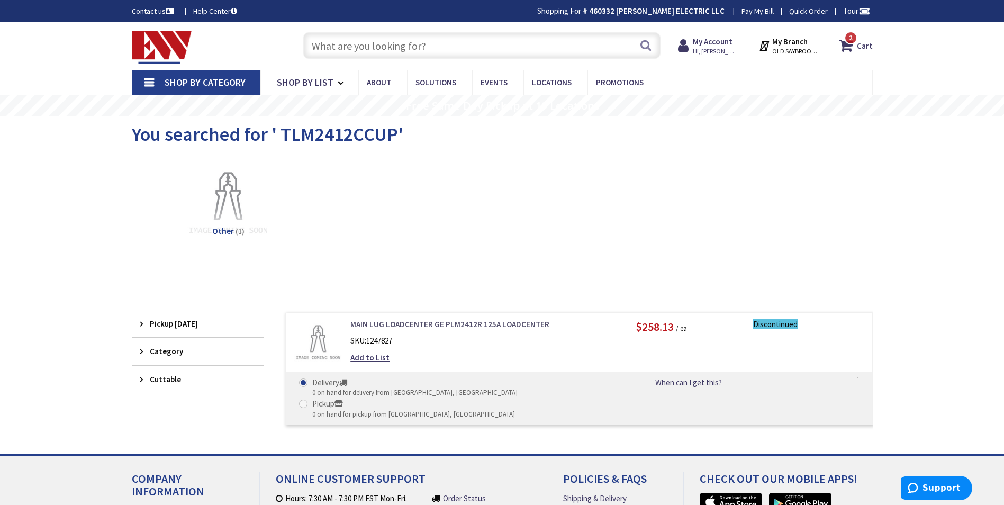
click at [437, 322] on link "MAIN LUG LOADCENTER GE PLM2412R 125A LOADCENTER" at bounding box center [484, 324] width 269 height 11
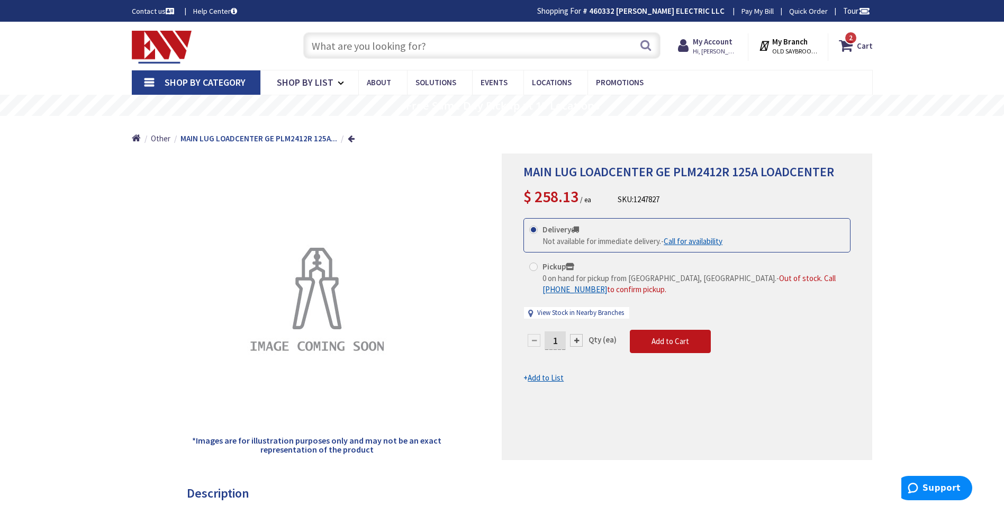
click at [192, 137] on strong "MAIN LUG LOADCENTER GE PLM2412R 125A..." at bounding box center [258, 138] width 157 height 10
click at [170, 140] on li "Other" at bounding box center [165, 138] width 28 height 11
click at [165, 140] on span "Other" at bounding box center [161, 138] width 20 height 10
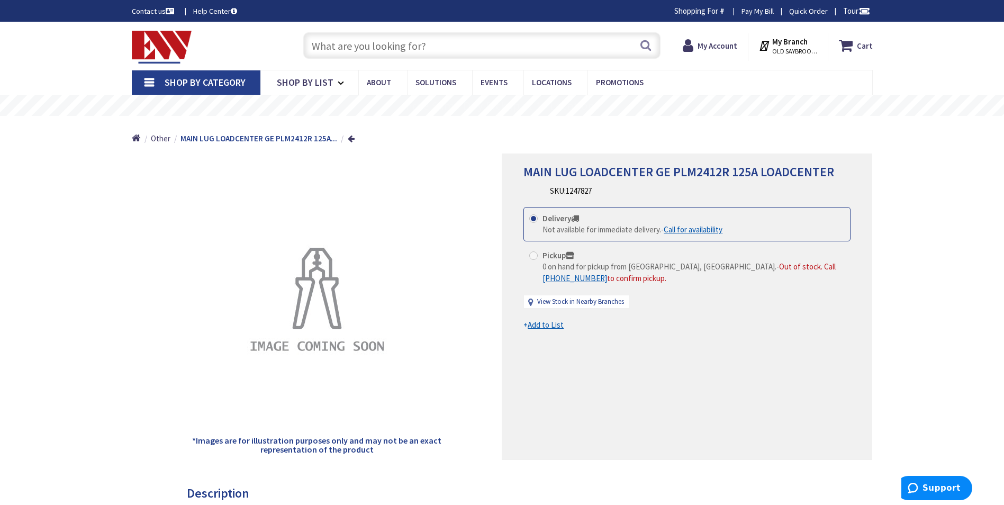
drag, startPoint x: 0, startPoint y: 0, endPoint x: 457, endPoint y: 295, distance: 544.1
click at [457, 295] on div "*Images are for illustration purposes only and may not be an exact representati…" at bounding box center [317, 306] width 371 height 306
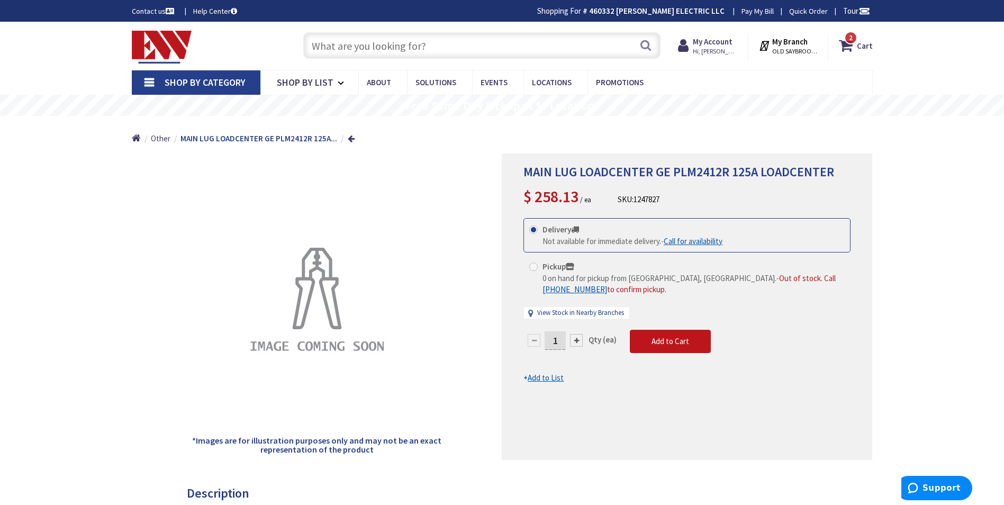
click at [374, 47] on input "text" at bounding box center [481, 45] width 357 height 26
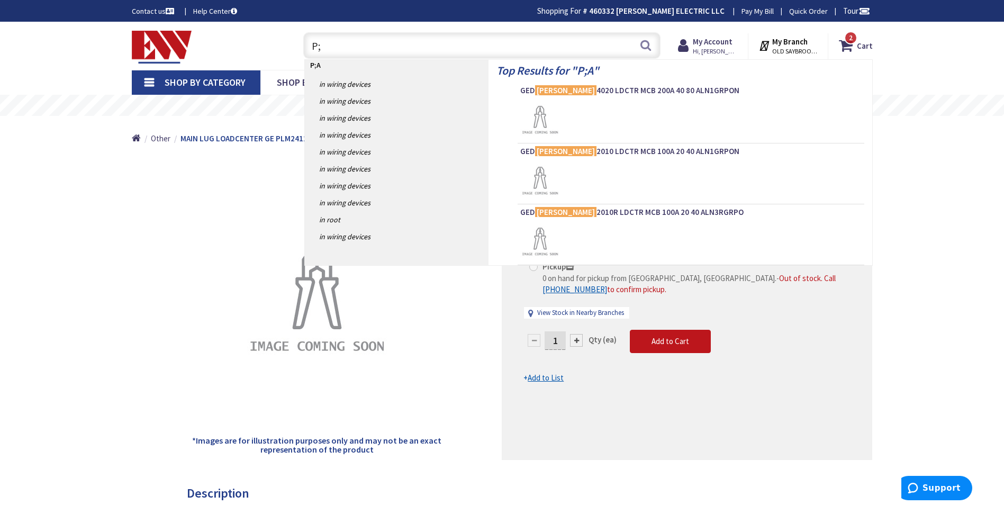
type input "P"
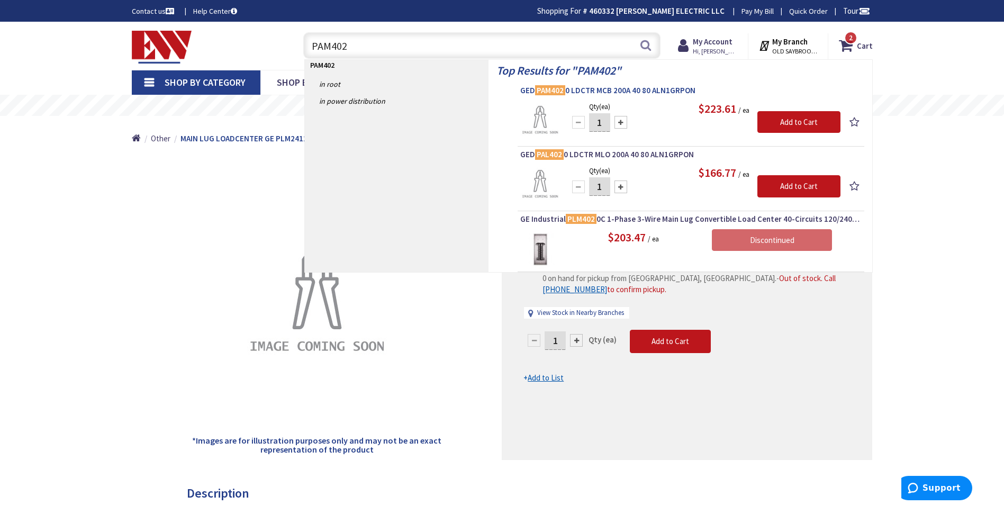
type input "PAM402"
click at [592, 90] on span "GED PAM402 0 LDCTR MCB 200A 40 80 ALN1GRPON" at bounding box center [690, 90] width 341 height 11
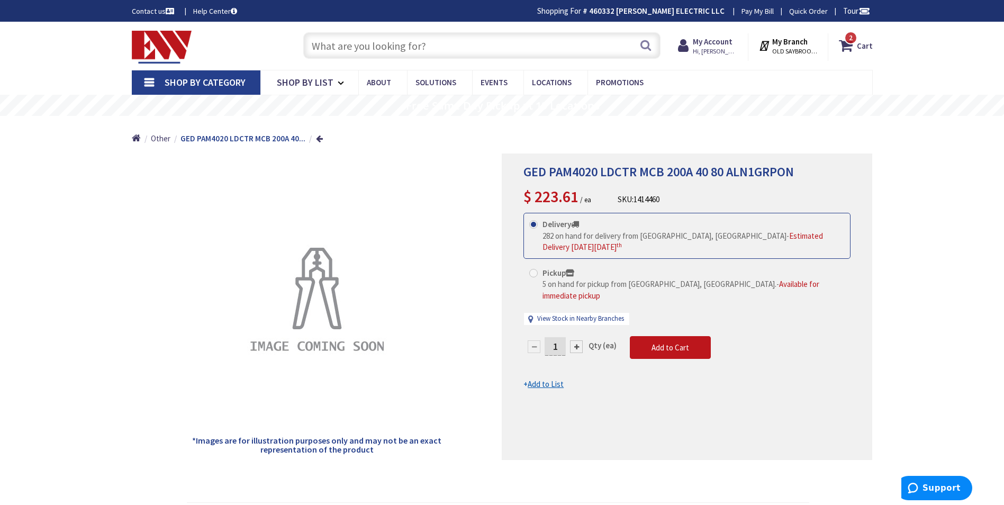
click at [382, 48] on input "text" at bounding box center [481, 45] width 357 height 26
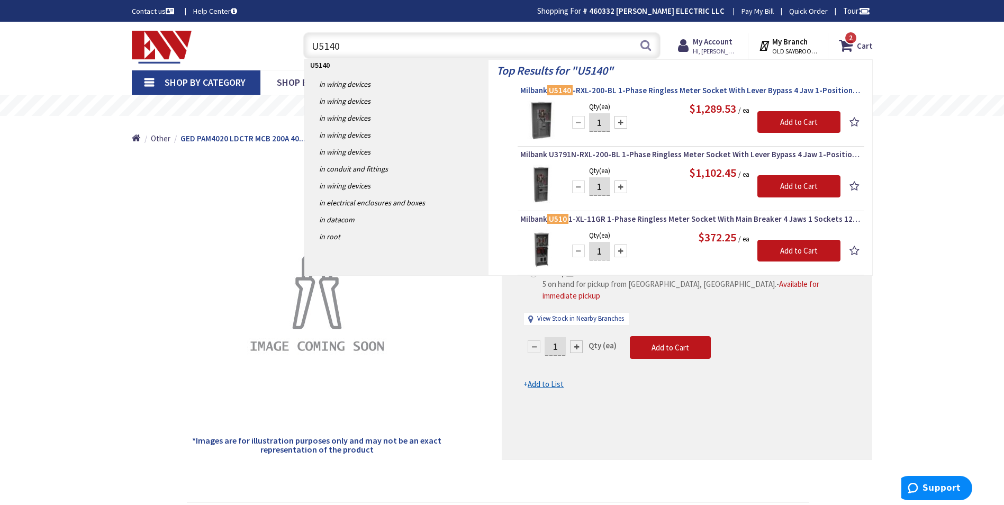
type input "U5140"
click at [624, 92] on span "Milbank U5140 -RXL-200-BL 1-Phase Ringless Meter Socket With Lever Bypass 4 Jaw…" at bounding box center [690, 90] width 341 height 11
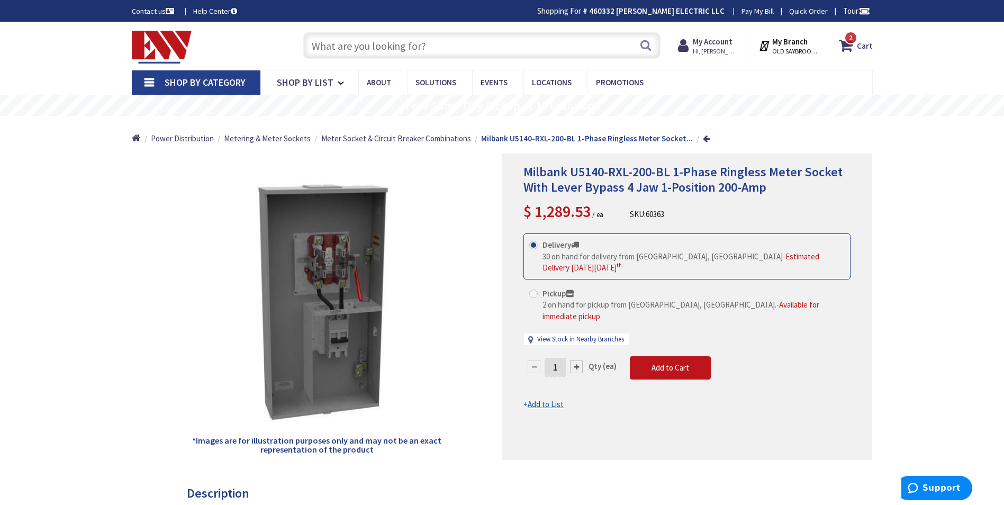
click at [345, 39] on input "text" at bounding box center [481, 45] width 357 height 26
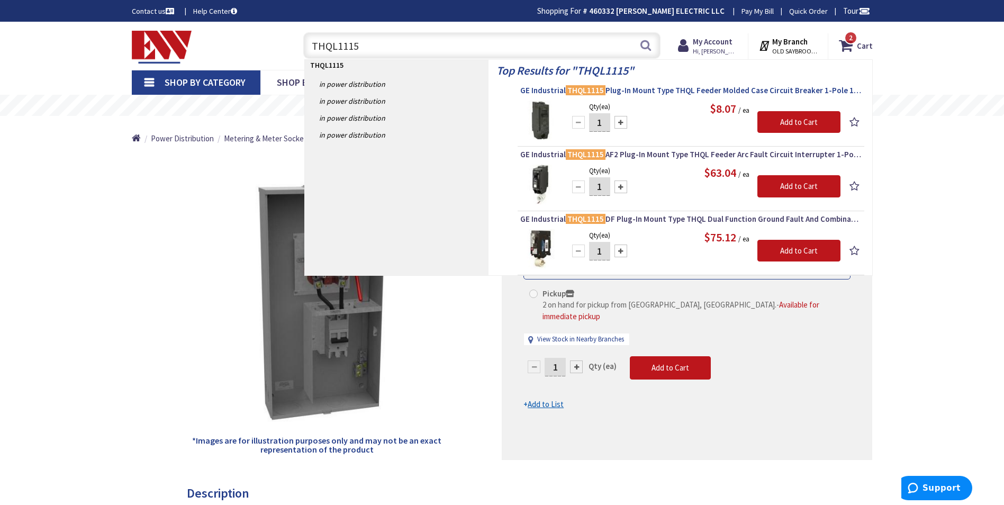
type input "THQL1115"
click at [713, 95] on span "GE Industrial THQL1115 Plug-In Mount Type THQL Feeder Molded Case Circuit Break…" at bounding box center [690, 90] width 341 height 11
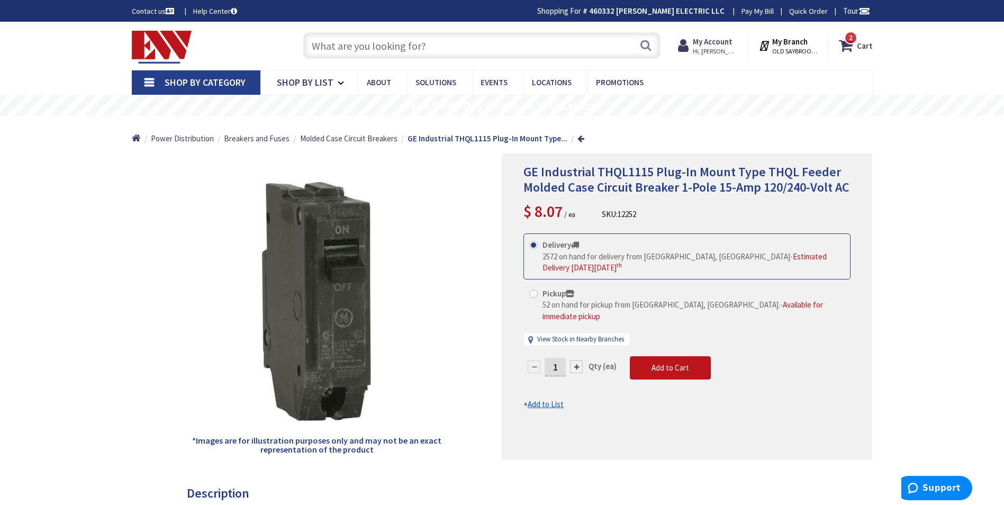
click at [380, 39] on input "text" at bounding box center [481, 45] width 357 height 26
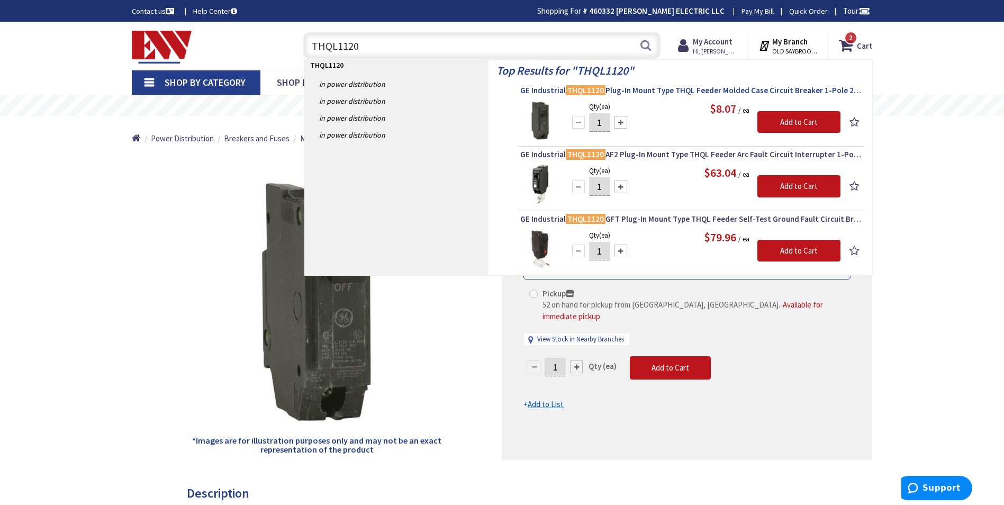
type input "THQL1120"
click at [572, 94] on mark "THQL1120" at bounding box center [586, 90] width 40 height 13
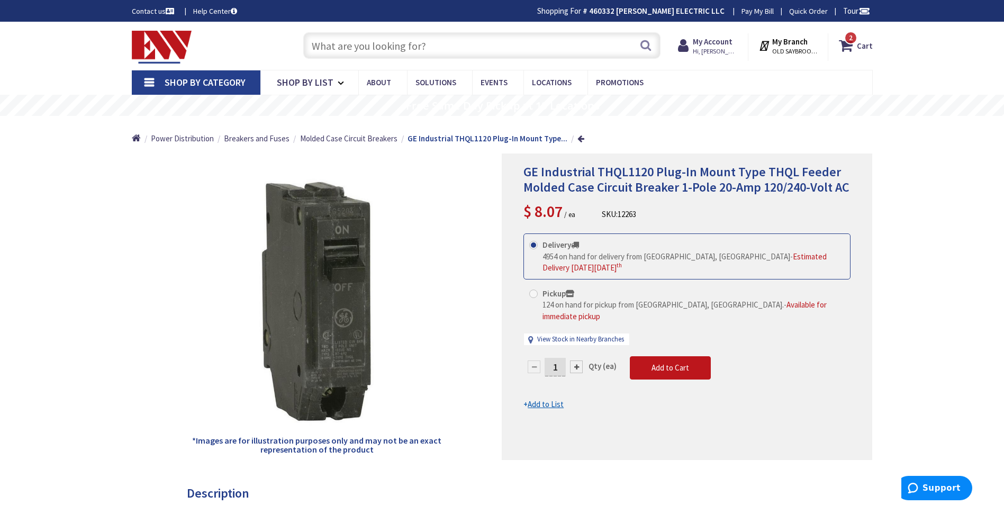
click at [456, 51] on input "text" at bounding box center [481, 45] width 357 height 26
paste input "THQL1120PGFTA) by ABB"
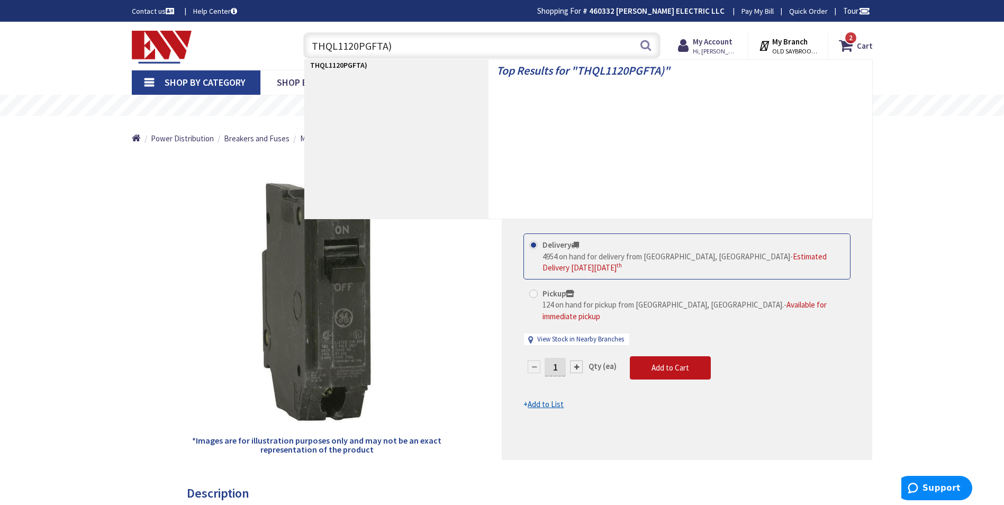
type input "THQL1120PGFTA"
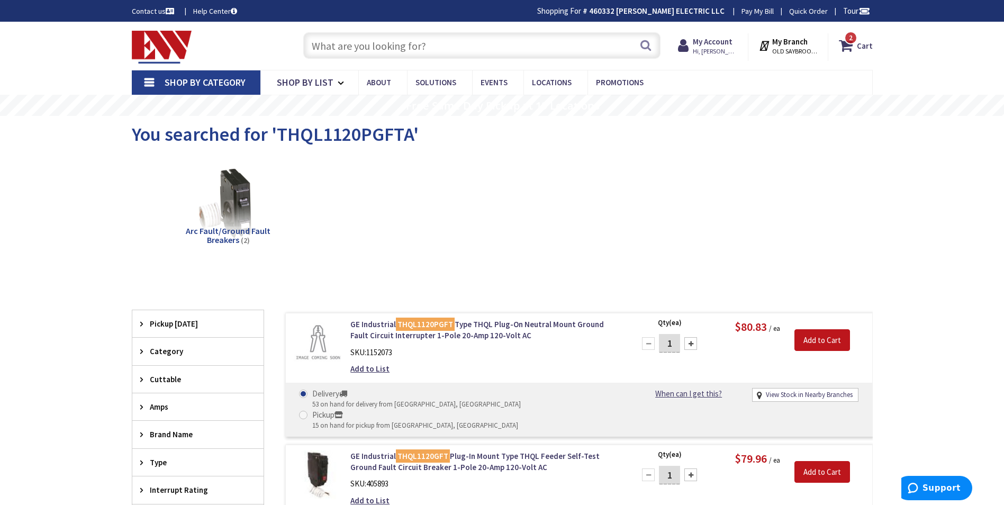
click at [367, 37] on input "text" at bounding box center [481, 45] width 357 height 26
paste input "THQL2180"
type input "THQL2180"
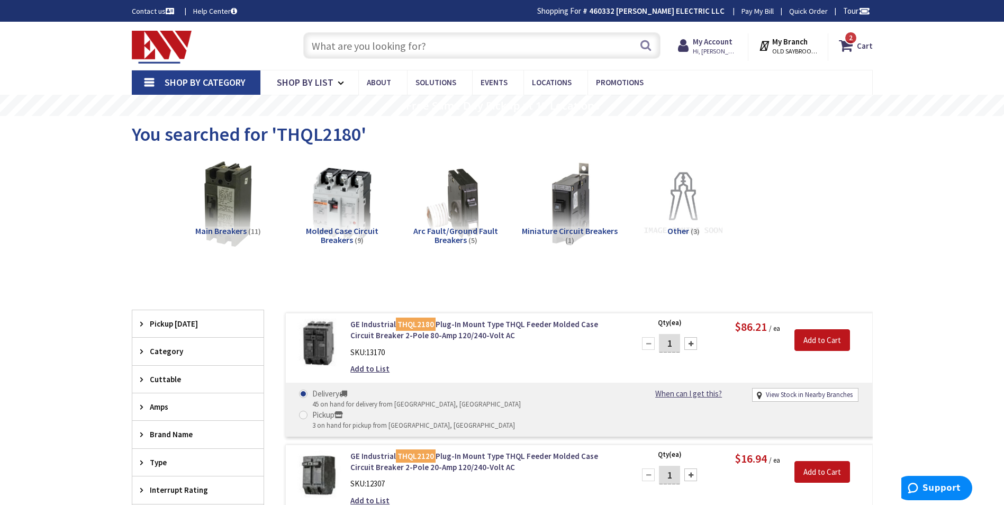
paste input "THQL2180"
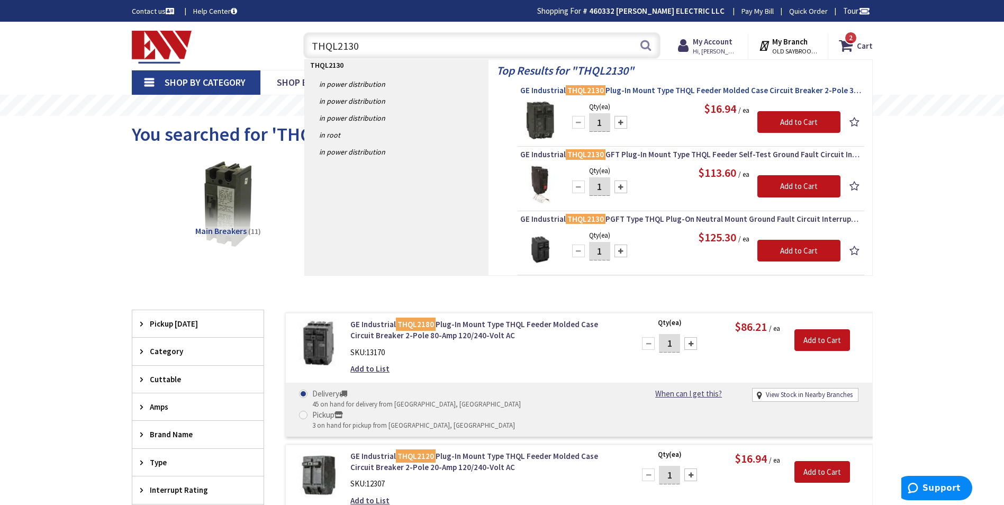
type input "THQL2130"
click at [658, 90] on span "GE Industrial THQL2130 Plug-In Mount Type THQL Feeder Molded Case Circuit Break…" at bounding box center [690, 90] width 341 height 11
